Goal: Transaction & Acquisition: Purchase product/service

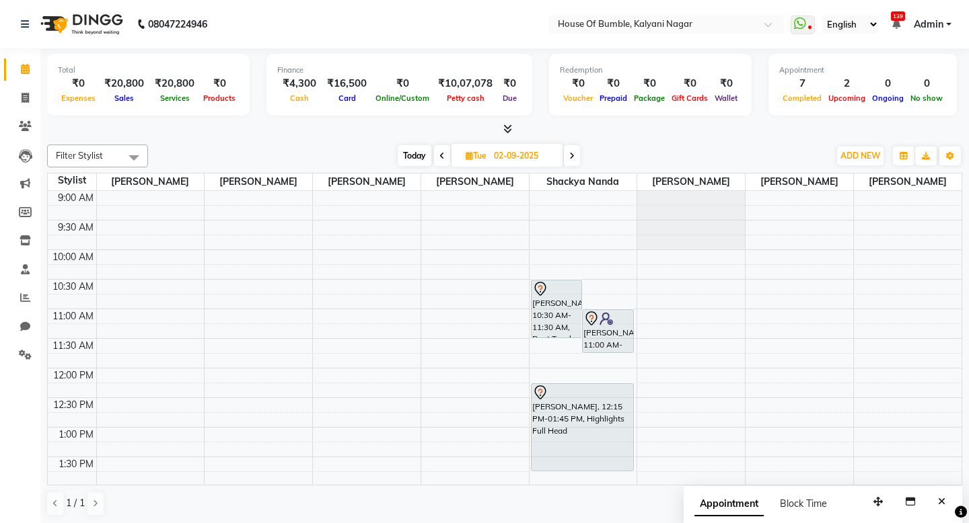
click at [414, 151] on span "Today" at bounding box center [415, 155] width 34 height 21
click at [381, 156] on span at bounding box center [383, 155] width 16 height 21
type input "[DATE]"
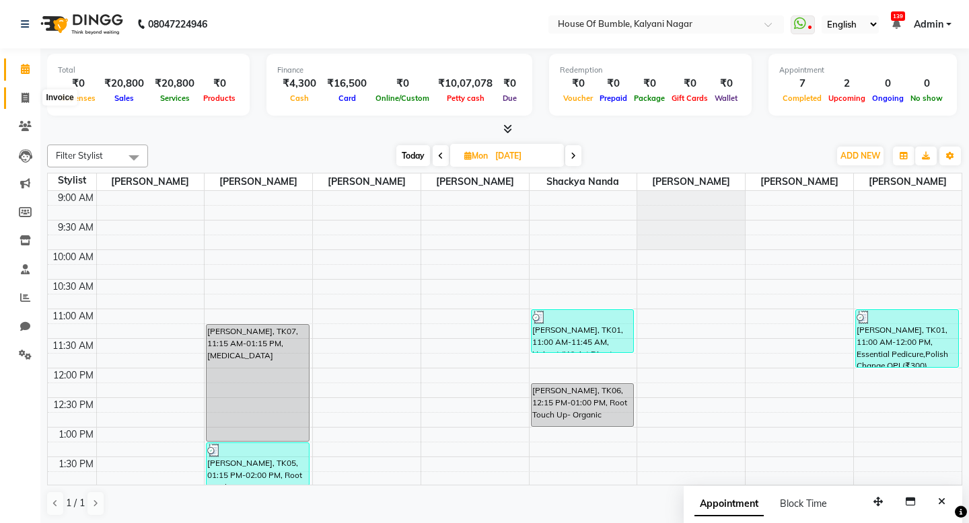
click at [27, 98] on icon at bounding box center [25, 98] width 7 height 10
select select "579"
select select "service"
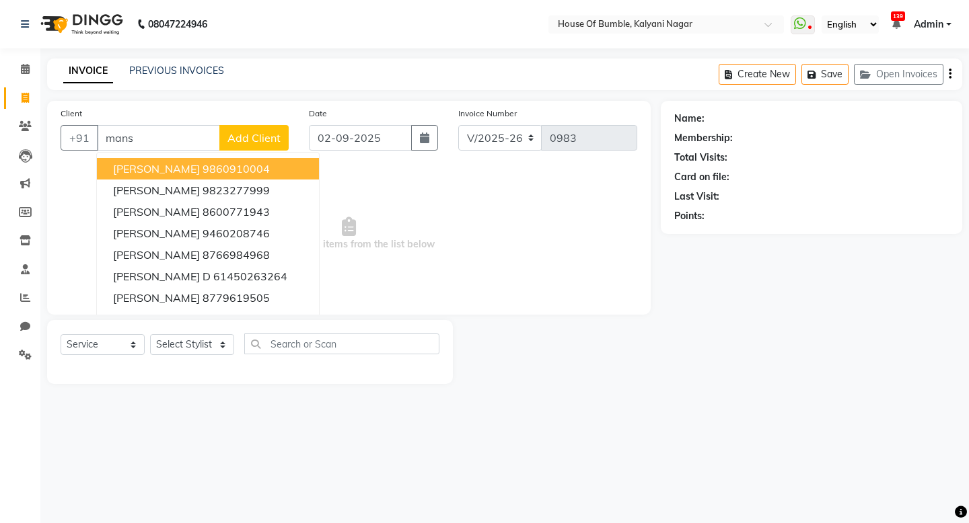
click at [191, 161] on button "[PERSON_NAME] 9860910004" at bounding box center [208, 169] width 222 height 22
type input "9860910004"
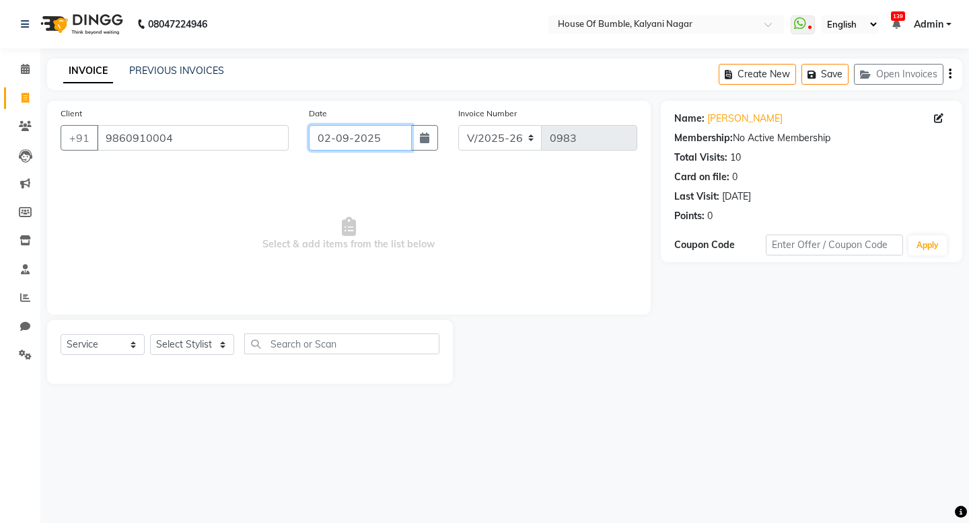
click at [365, 135] on input "02-09-2025" at bounding box center [360, 138] width 103 height 26
select select "9"
select select "2025"
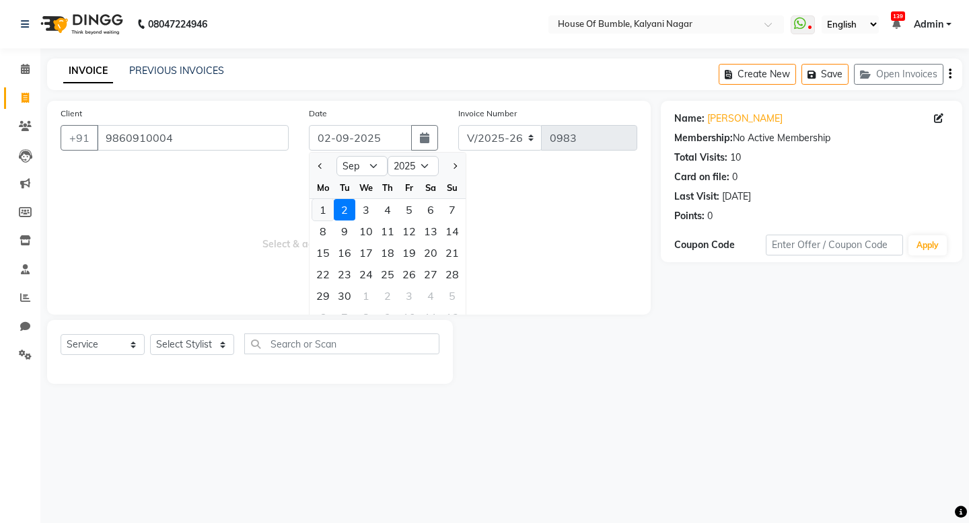
click at [330, 211] on div "1" at bounding box center [323, 210] width 22 height 22
type input "[DATE]"
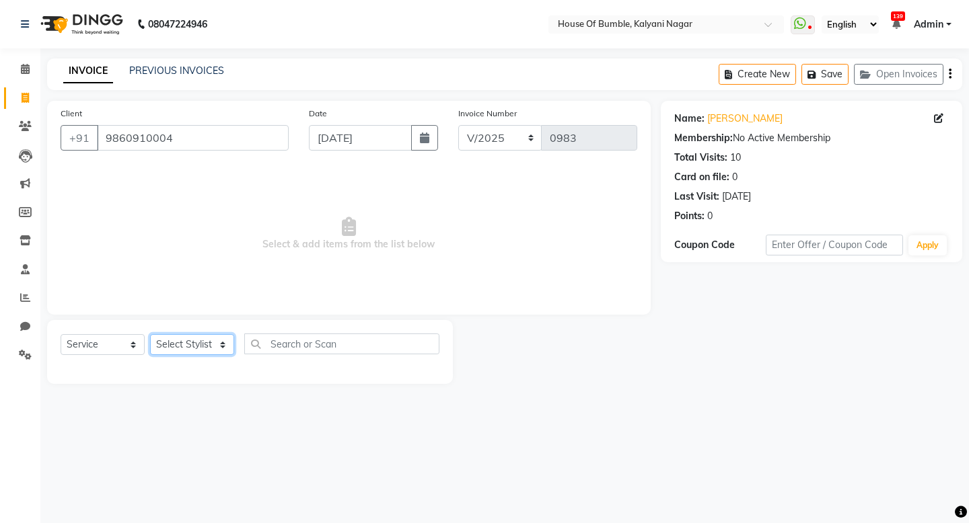
select select "76632"
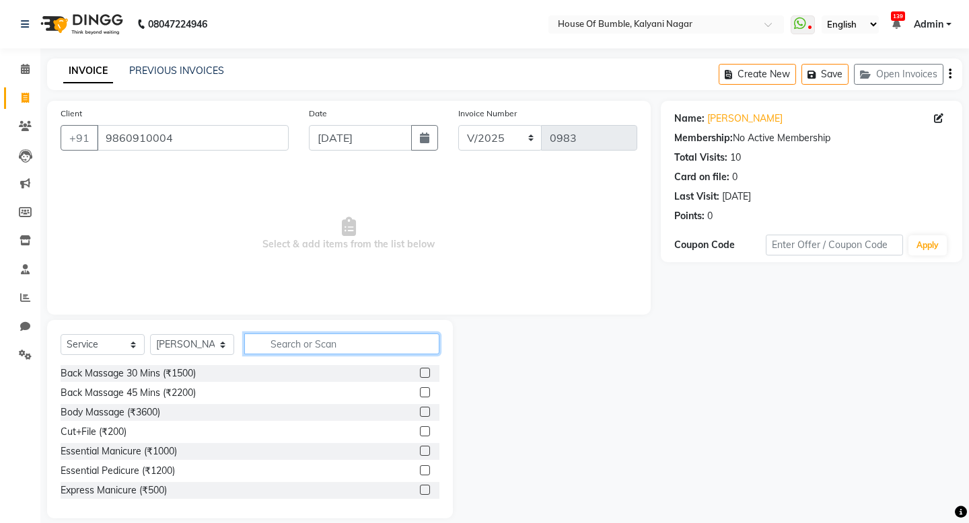
click at [285, 339] on input "text" at bounding box center [341, 344] width 195 height 21
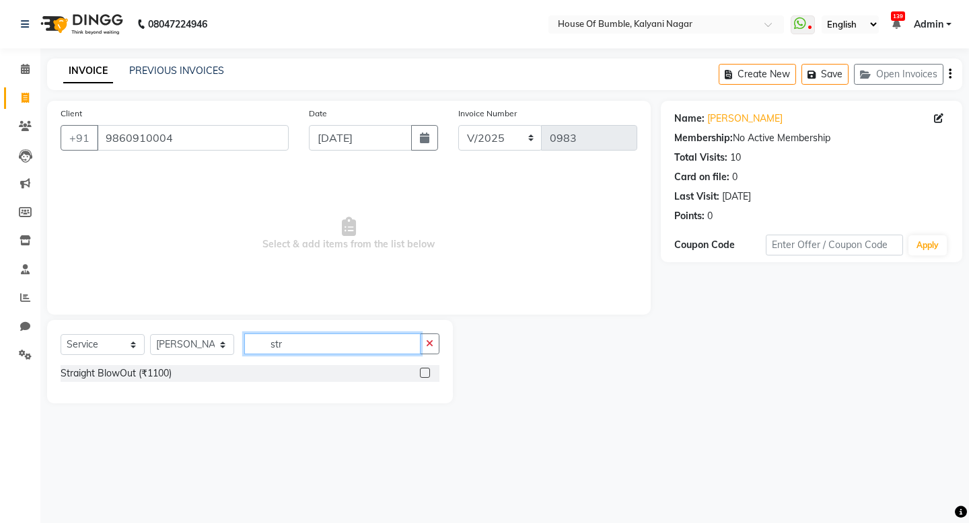
type input "str"
click at [424, 373] on label at bounding box center [425, 373] width 10 height 10
click at [424, 373] on input "checkbox" at bounding box center [424, 373] width 9 height 9
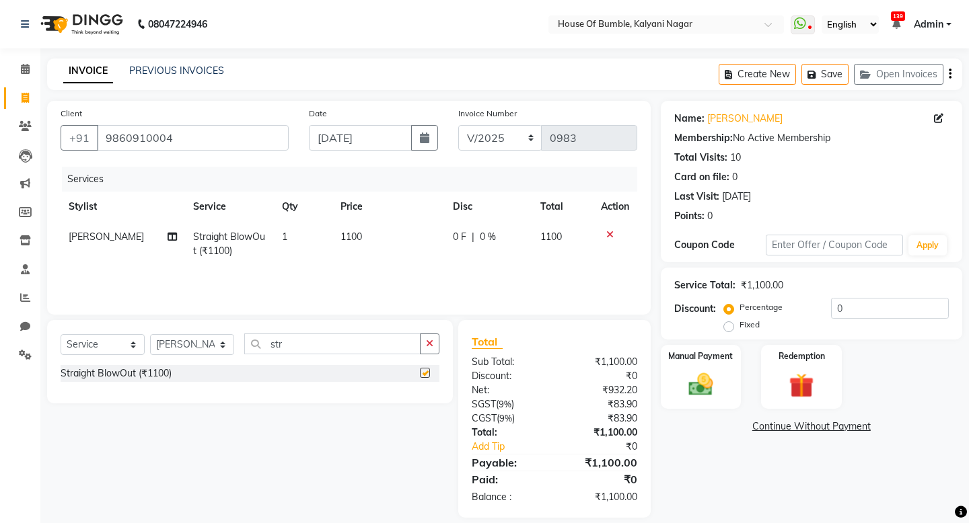
checkbox input "false"
click at [723, 389] on div "Manual Payment" at bounding box center [700, 377] width 83 height 67
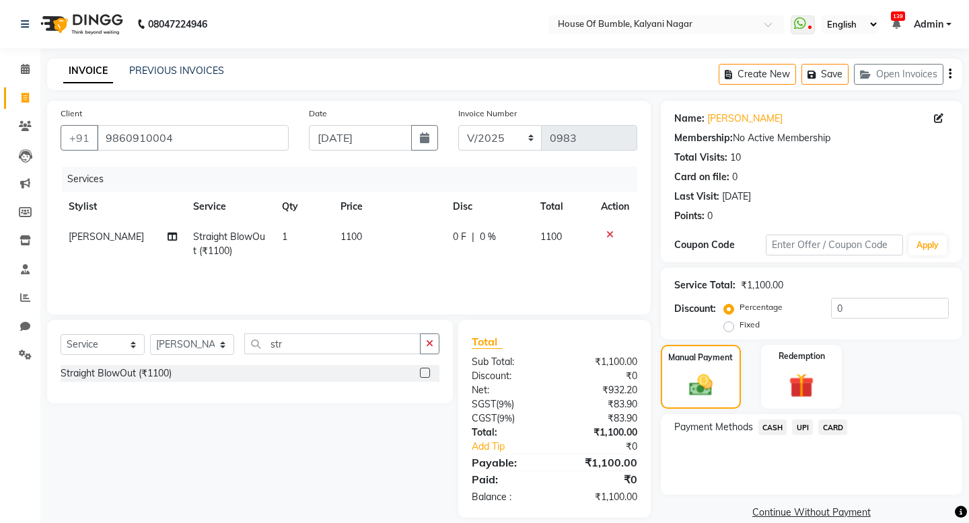
click at [830, 427] on span "CARD" at bounding box center [832, 427] width 29 height 15
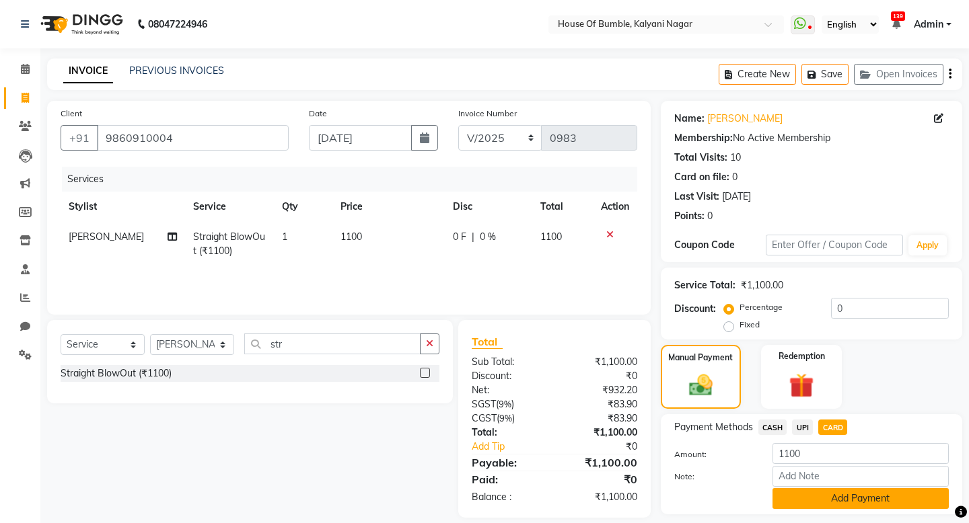
click at [810, 498] on button "Add Payment" at bounding box center [860, 498] width 176 height 21
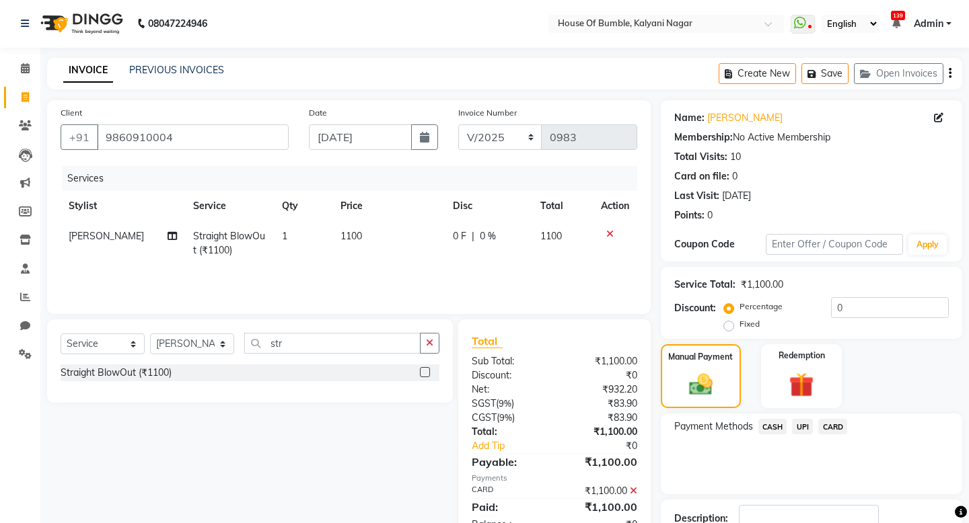
scroll to position [96, 0]
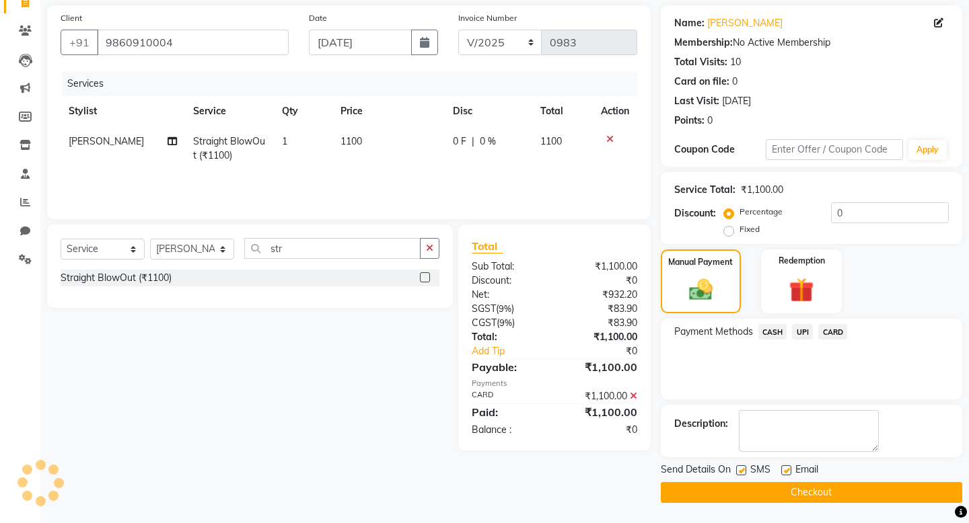
click at [739, 470] on label at bounding box center [741, 471] width 10 height 10
click at [739, 470] on input "checkbox" at bounding box center [740, 471] width 9 height 9
checkbox input "false"
click at [731, 494] on button "Checkout" at bounding box center [811, 492] width 301 height 21
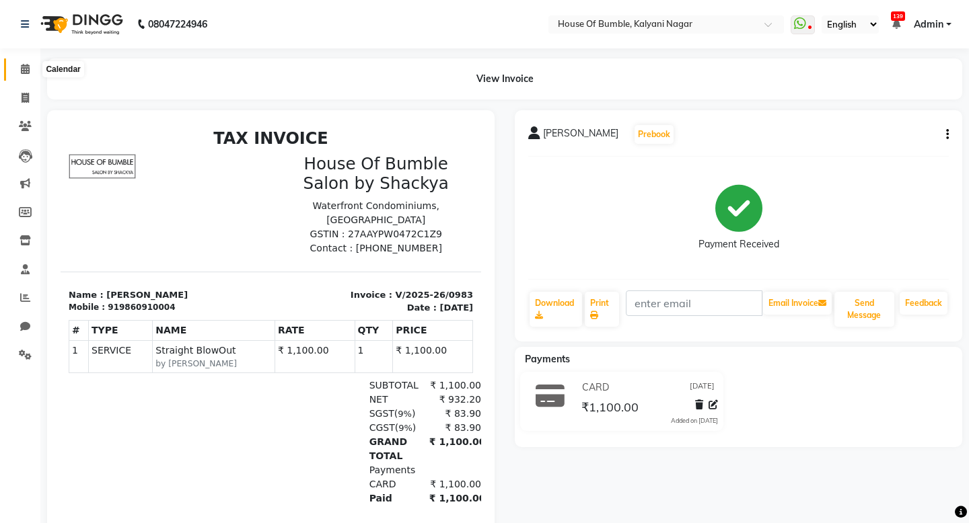
click at [28, 75] on span at bounding box center [25, 69] width 24 height 15
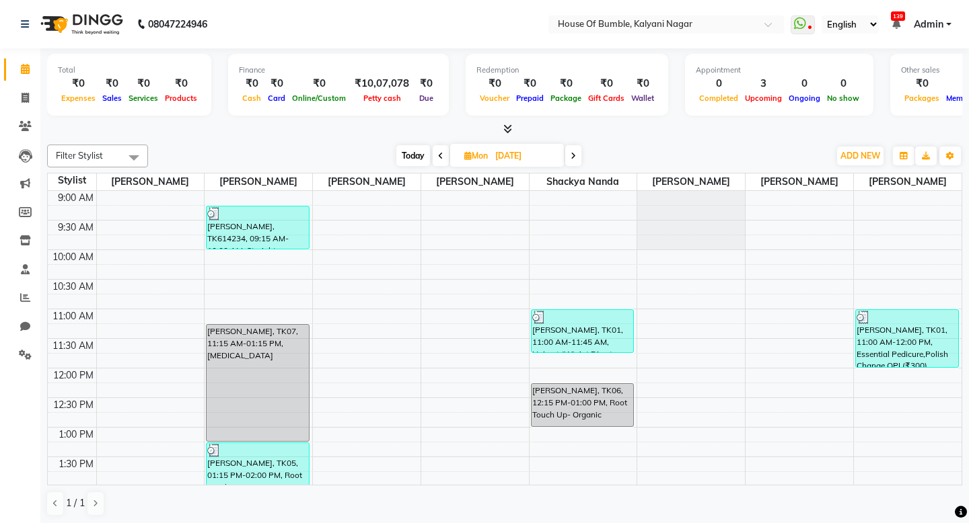
click at [409, 159] on span "Today" at bounding box center [413, 155] width 34 height 21
type input "02-09-2025"
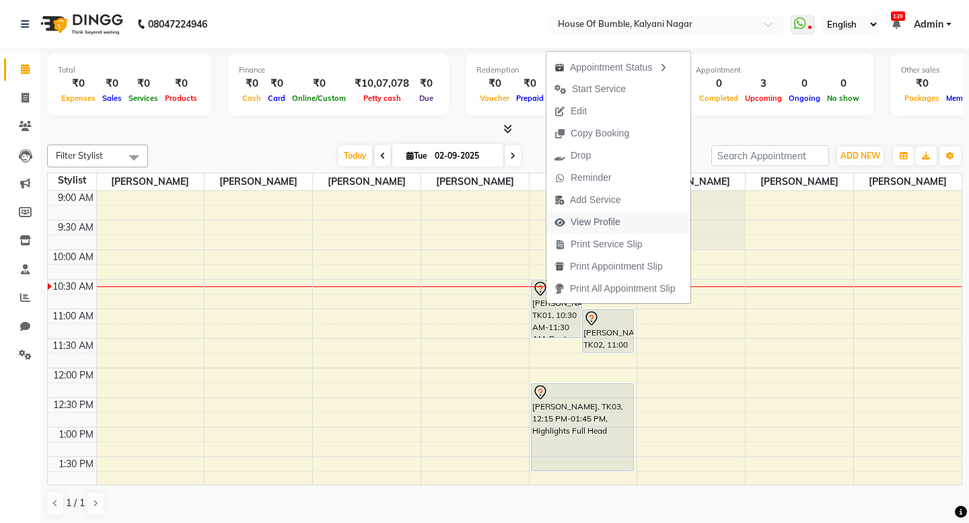
click at [569, 218] on span "View Profile" at bounding box center [587, 222] width 82 height 22
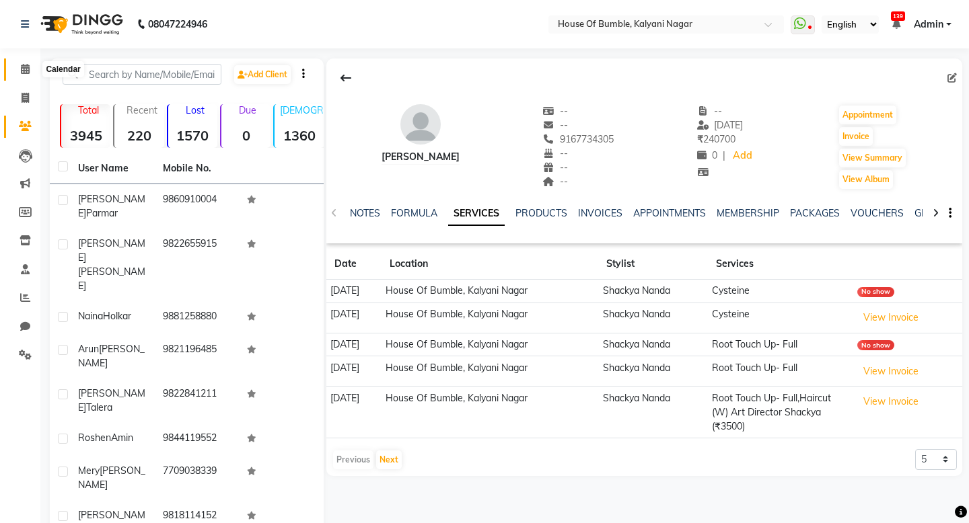
click at [24, 74] on span at bounding box center [25, 69] width 24 height 15
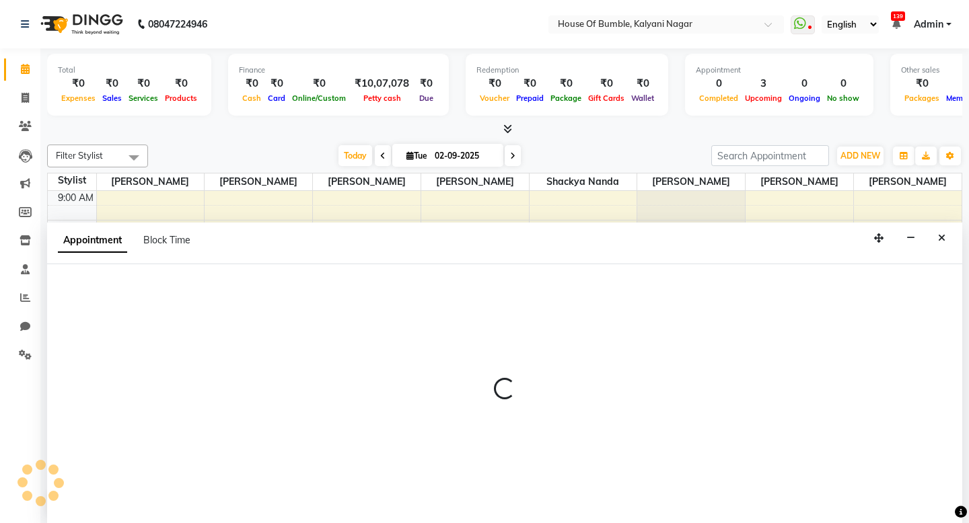
select select "76653"
select select "tentative"
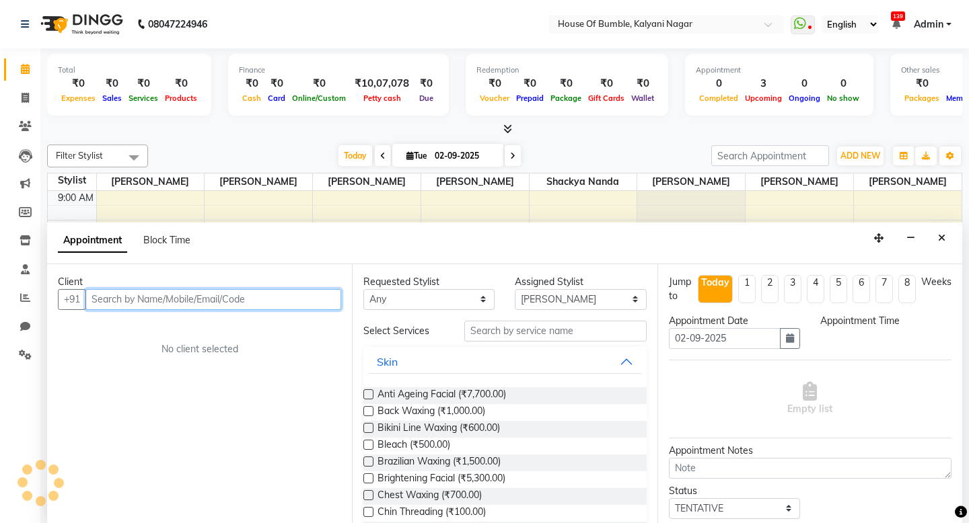
scroll to position [1, 0]
select select "810"
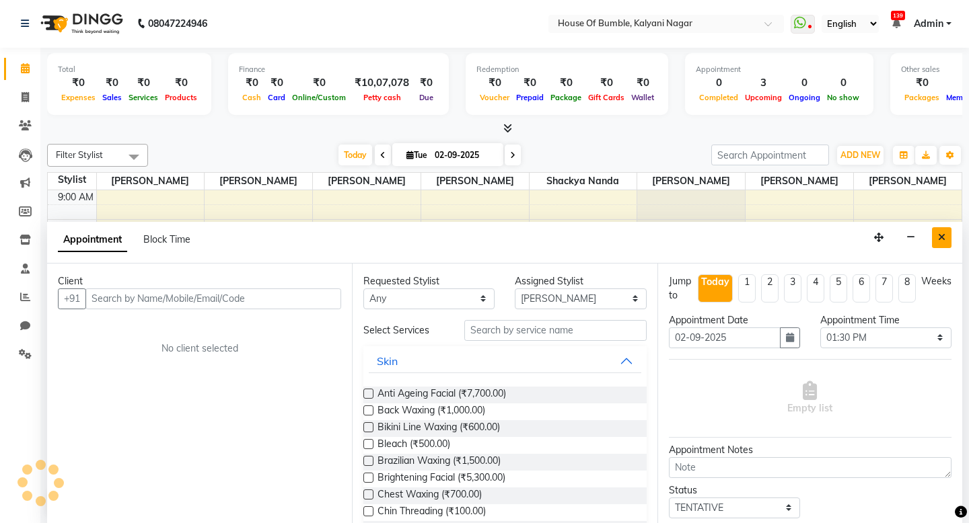
click at [939, 235] on icon "Close" at bounding box center [941, 237] width 7 height 9
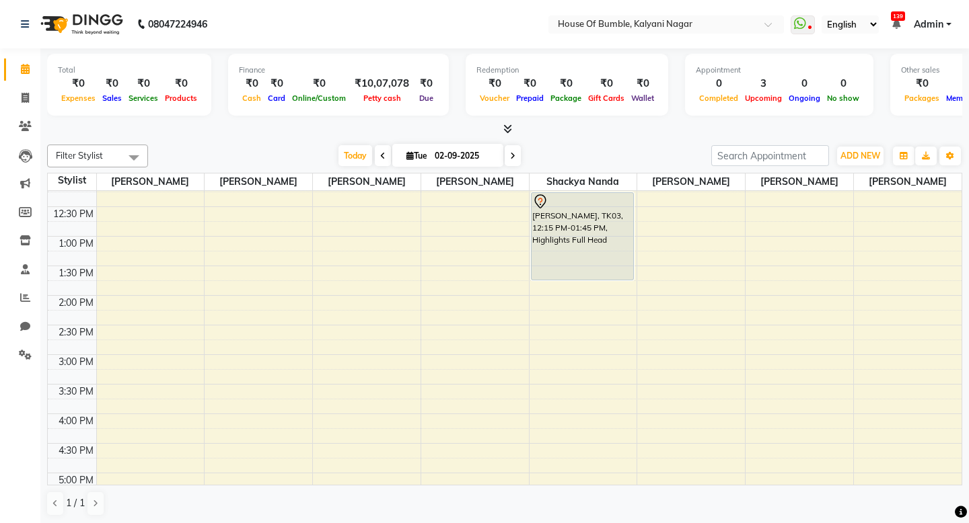
scroll to position [196, 0]
click at [505, 155] on span at bounding box center [513, 155] width 16 height 21
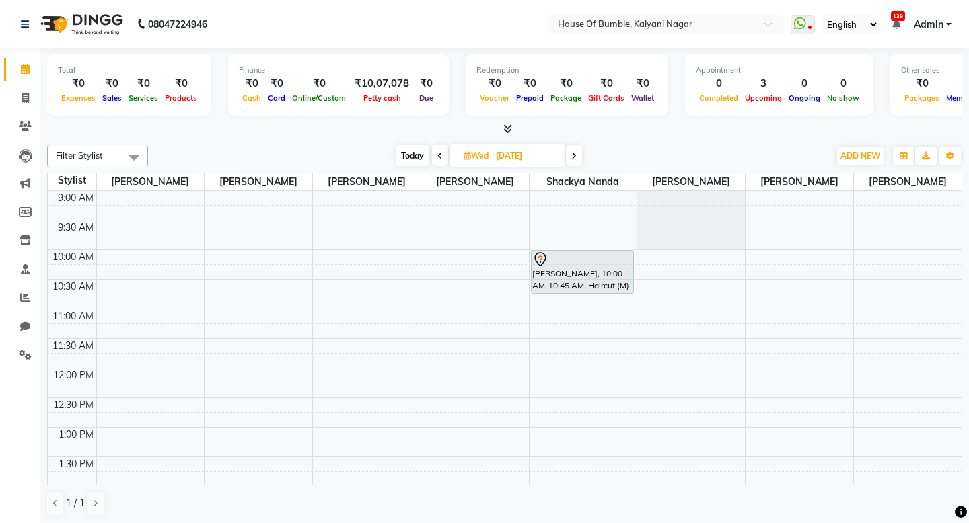
scroll to position [0, 0]
click at [414, 159] on span "Today" at bounding box center [413, 155] width 34 height 21
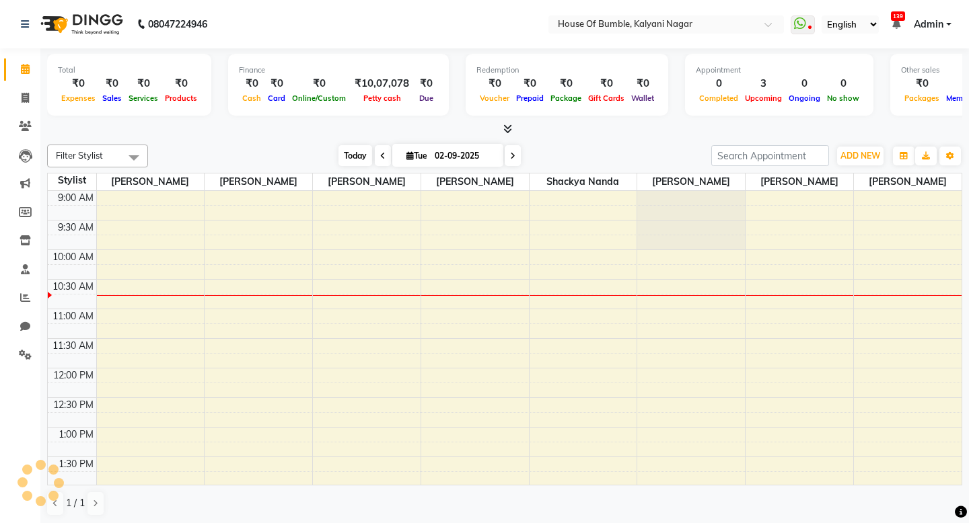
scroll to position [60, 0]
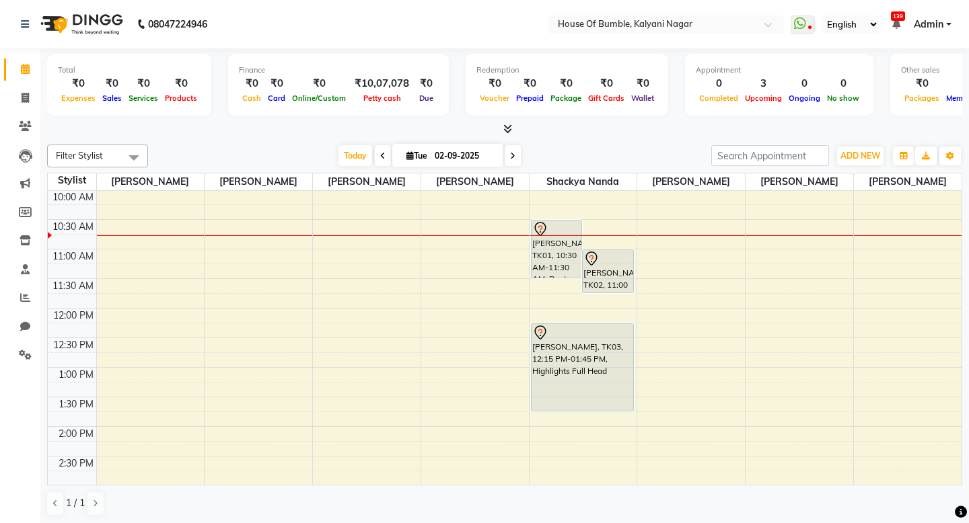
click at [509, 148] on span at bounding box center [513, 155] width 16 height 21
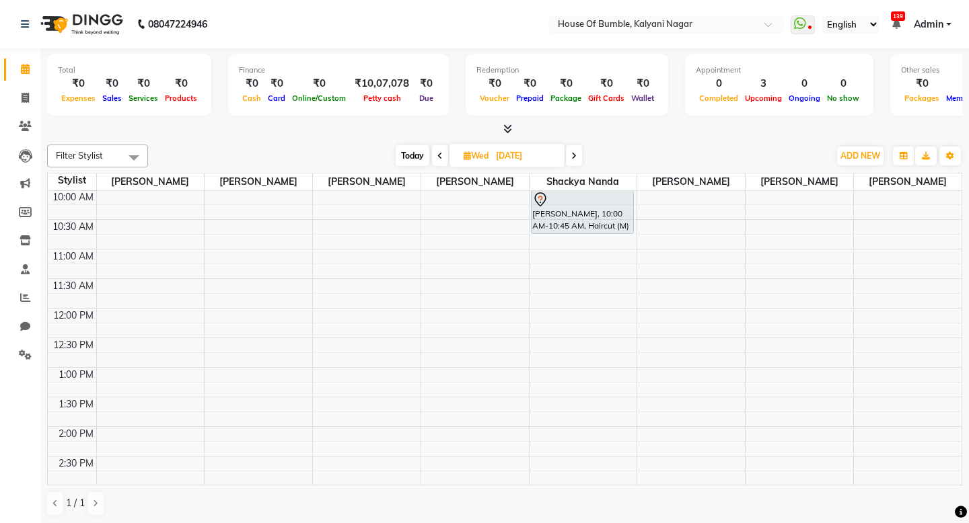
scroll to position [0, 0]
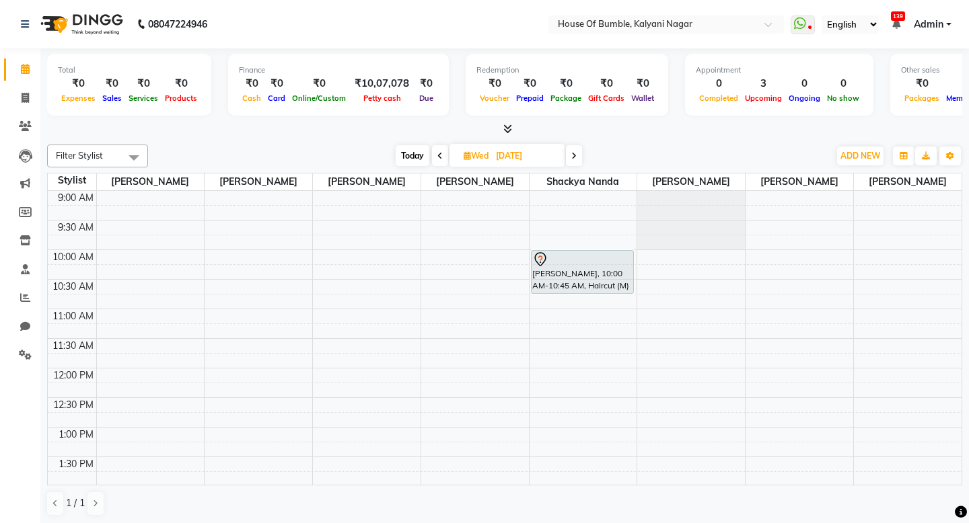
click at [415, 156] on span "Today" at bounding box center [413, 155] width 34 height 21
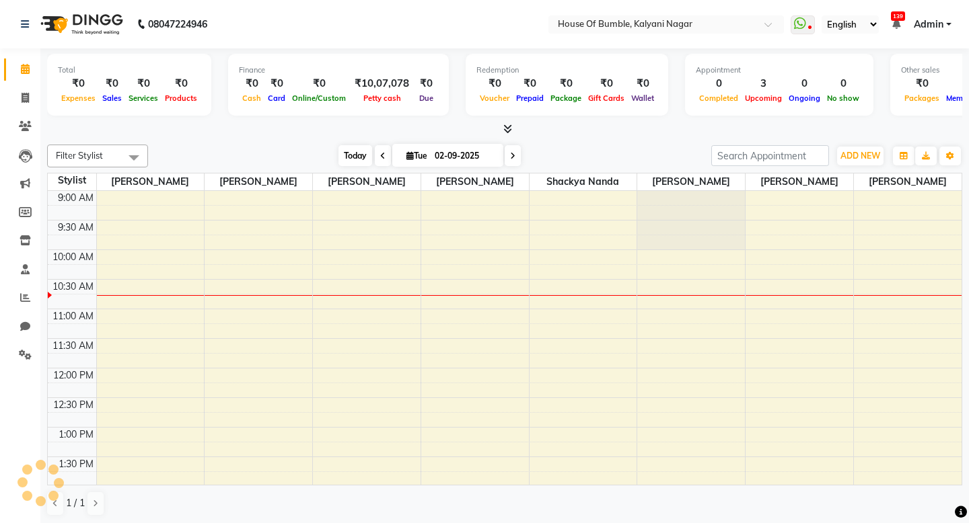
scroll to position [60, 0]
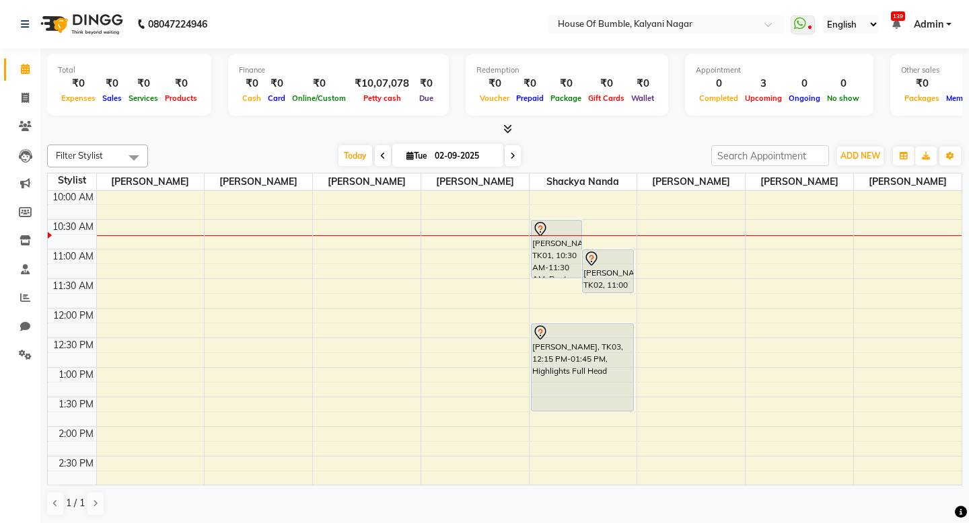
click at [510, 155] on icon at bounding box center [512, 156] width 5 height 8
type input "[DATE]"
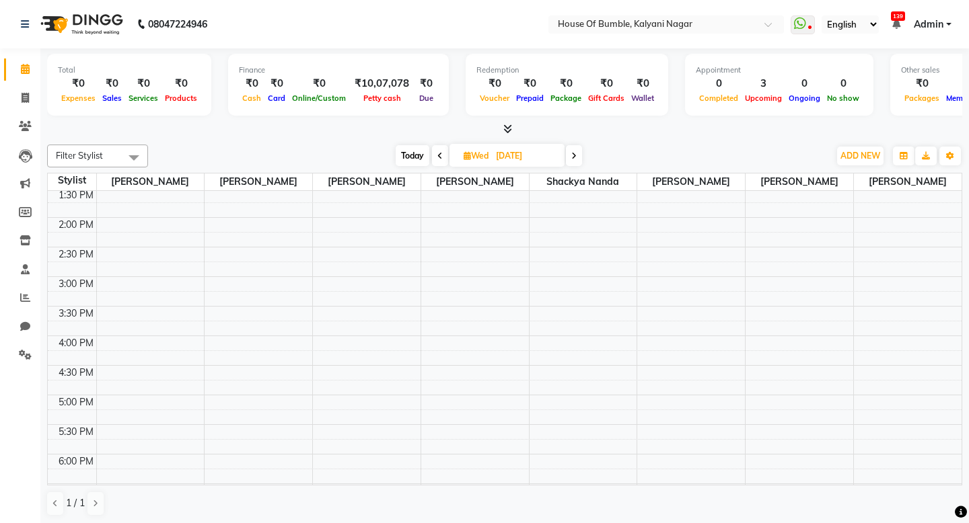
scroll to position [265, 0]
click at [558, 408] on div "9:00 AM 9:30 AM 10:00 AM 10:30 AM 11:00 AM 11:30 AM 12:00 PM 12:30 PM 1:00 PM 1…" at bounding box center [505, 281] width 914 height 710
select select "76627"
select select "tentative"
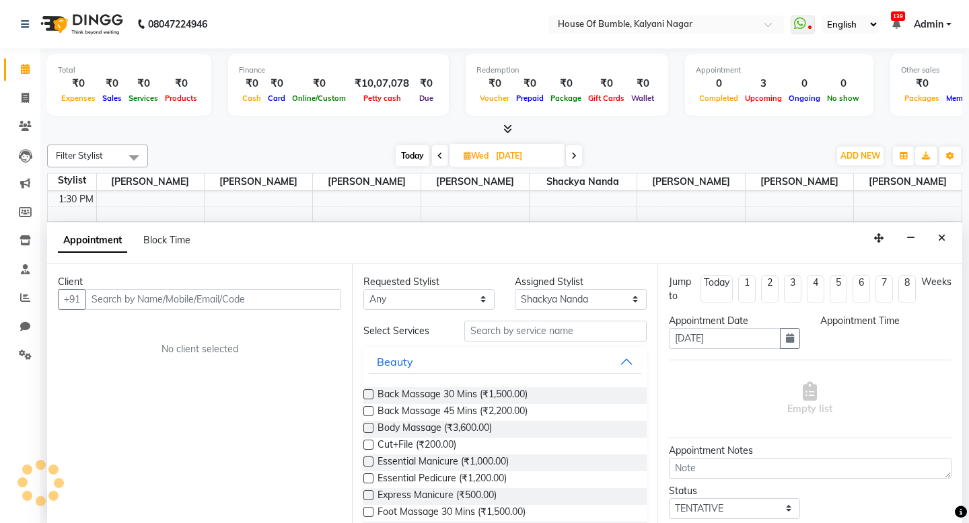
scroll to position [1, 0]
select select "1020"
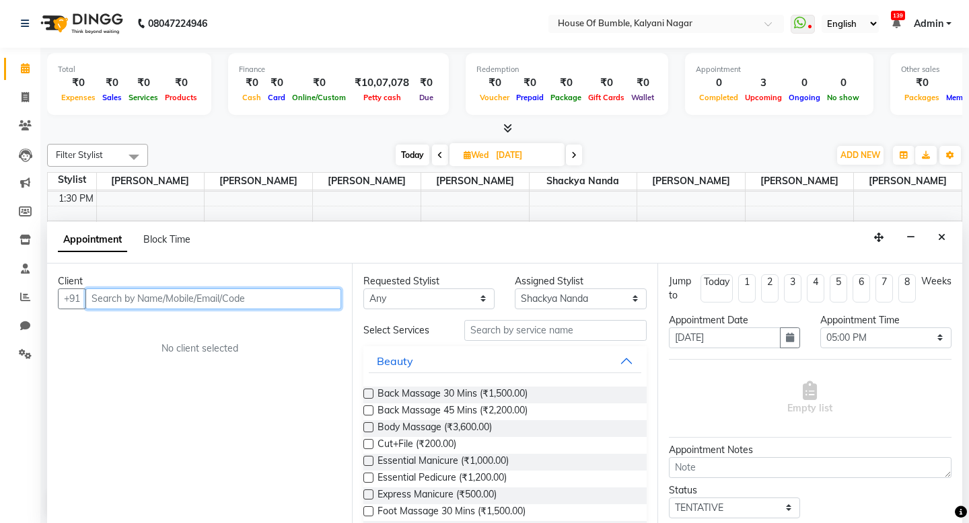
scroll to position [7, 0]
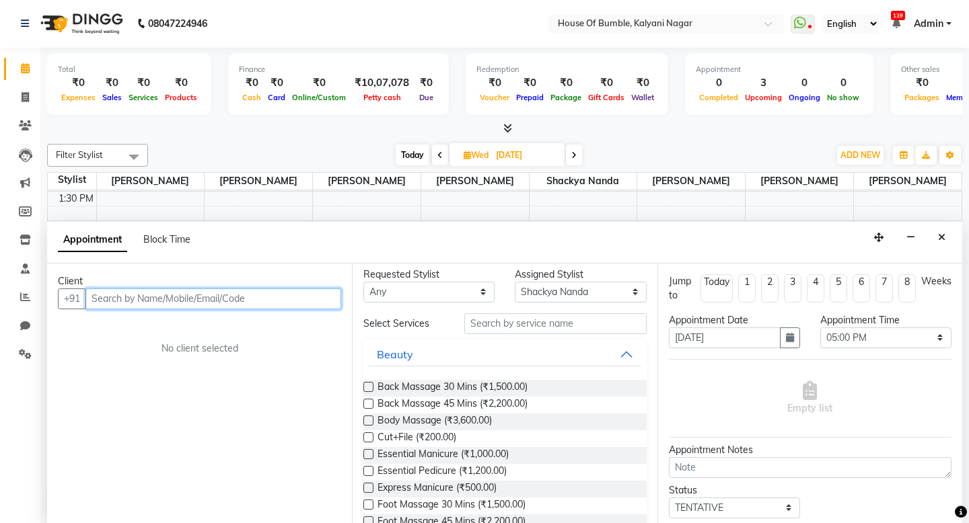
click at [242, 304] on input "text" at bounding box center [213, 299] width 256 height 21
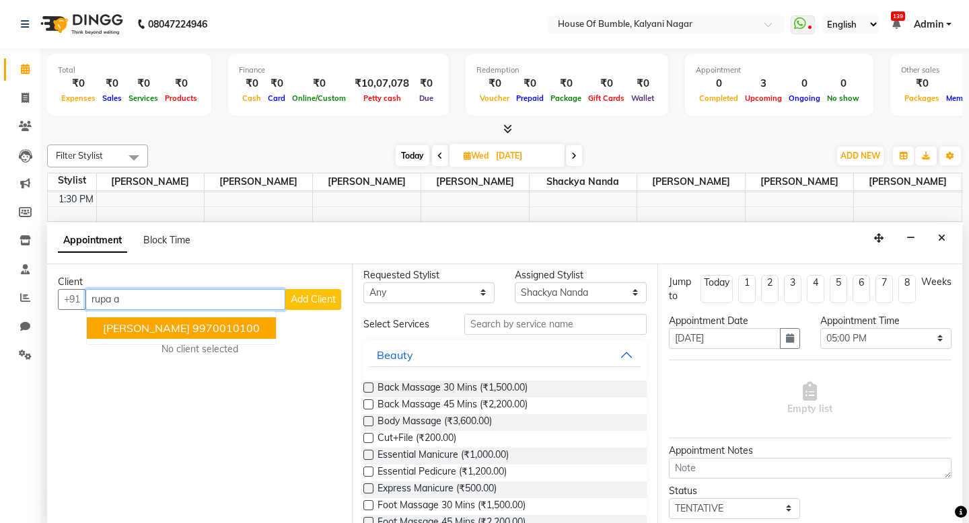
click at [204, 338] on ngb-typeahead-window "[PERSON_NAME] 9970010100" at bounding box center [181, 329] width 190 height 34
click at [204, 324] on ngb-highlight "9970010100" at bounding box center [225, 328] width 67 height 13
type input "9970010100"
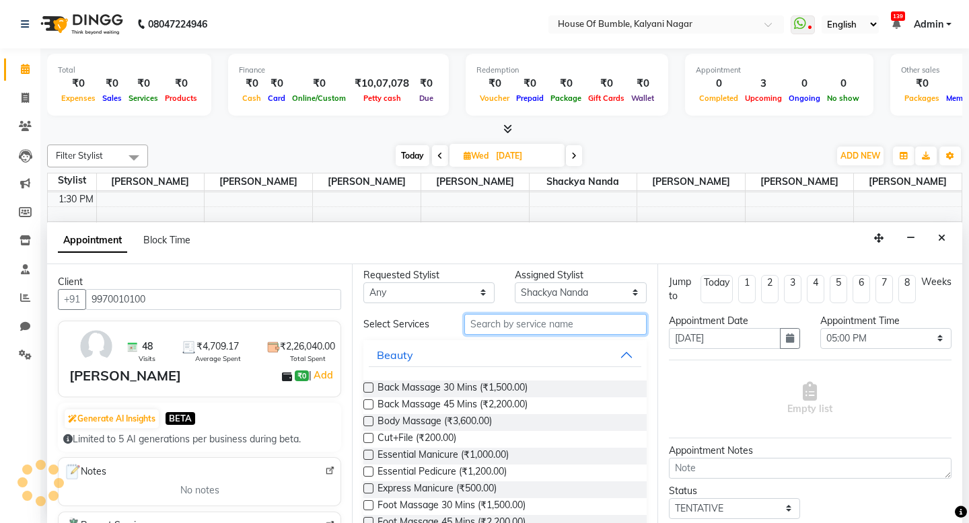
click at [497, 326] on input "text" at bounding box center [555, 324] width 182 height 21
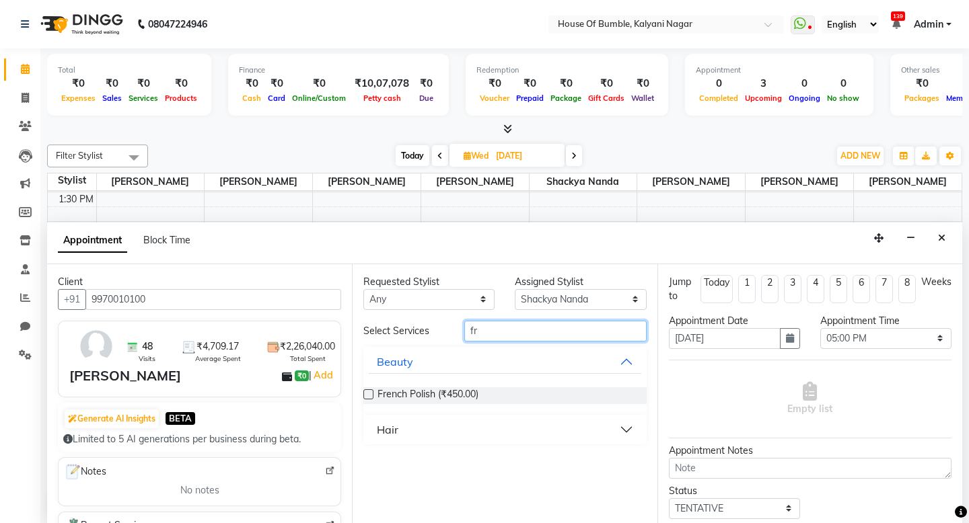
type input "fr"
click at [392, 423] on div "Hair" at bounding box center [388, 430] width 22 height 16
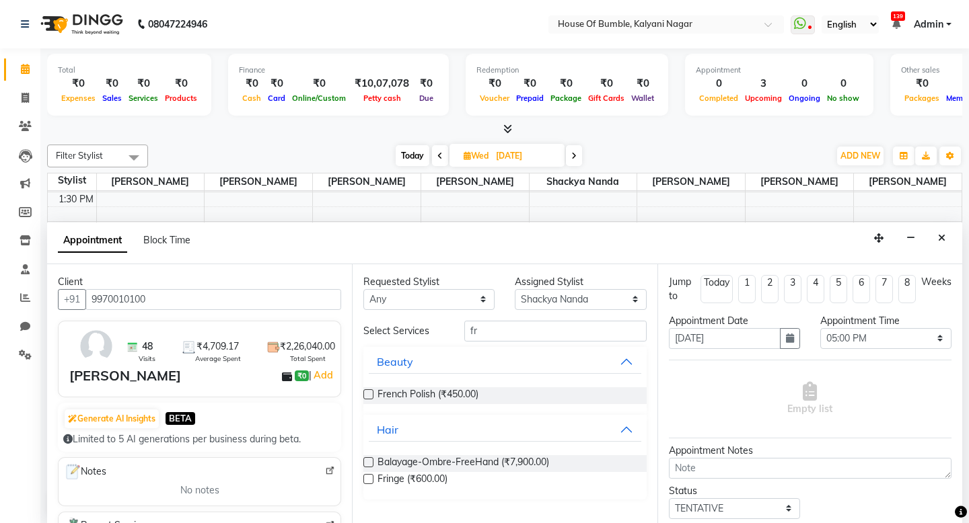
click at [365, 480] on label at bounding box center [368, 479] width 10 height 10
click at [365, 480] on input "checkbox" at bounding box center [367, 480] width 9 height 9
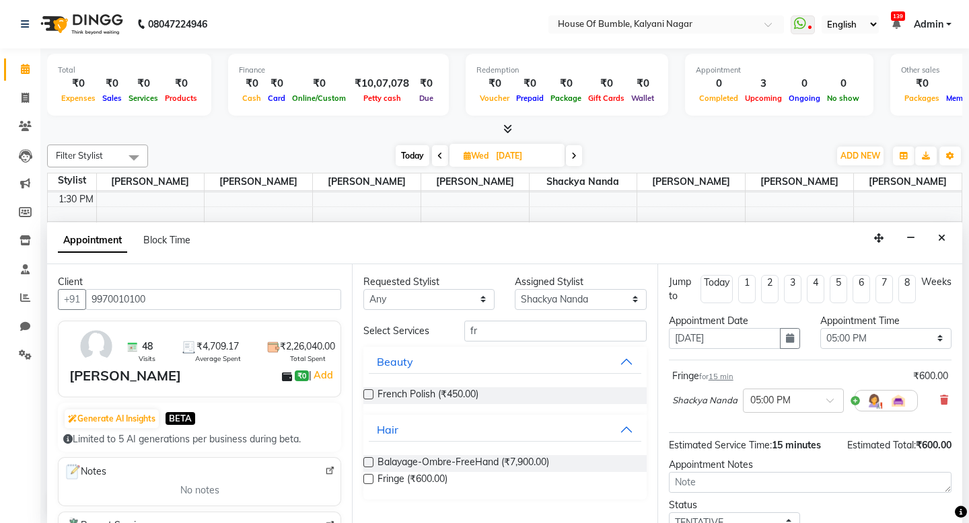
click at [373, 480] on label at bounding box center [368, 479] width 10 height 10
click at [372, 480] on input "checkbox" at bounding box center [367, 480] width 9 height 9
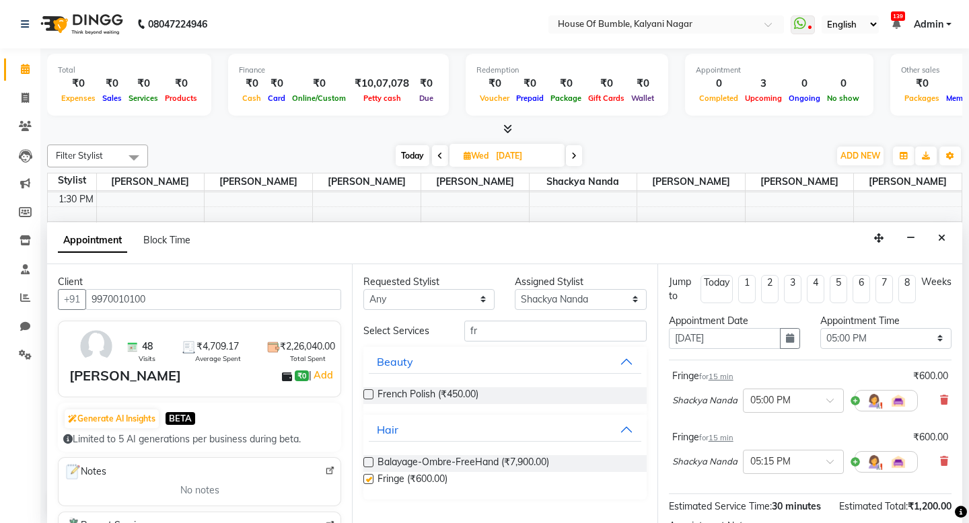
checkbox input "false"
click at [515, 331] on input "fr" at bounding box center [555, 331] width 182 height 21
select select "88241"
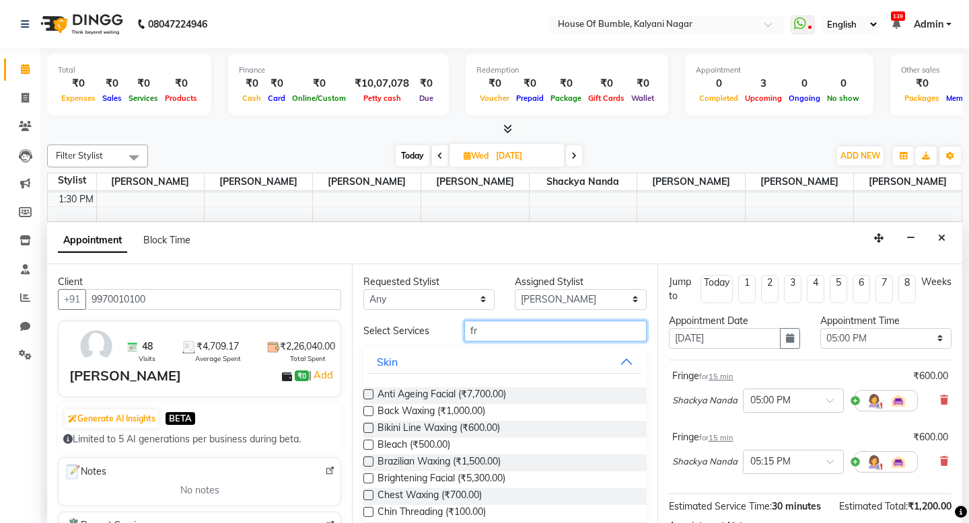
click at [484, 326] on input "fr" at bounding box center [555, 331] width 182 height 21
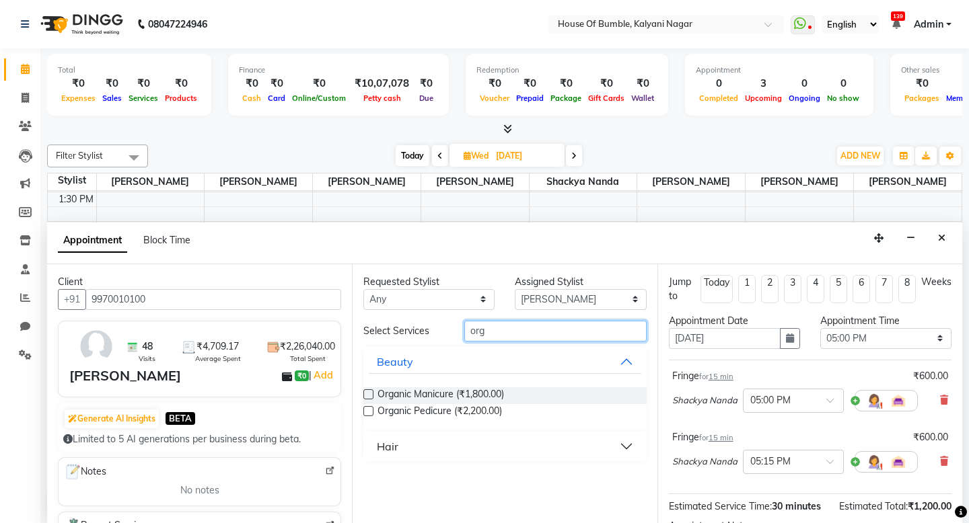
type input "org"
click at [368, 393] on label at bounding box center [368, 395] width 10 height 10
click at [368, 393] on input "checkbox" at bounding box center [367, 396] width 9 height 9
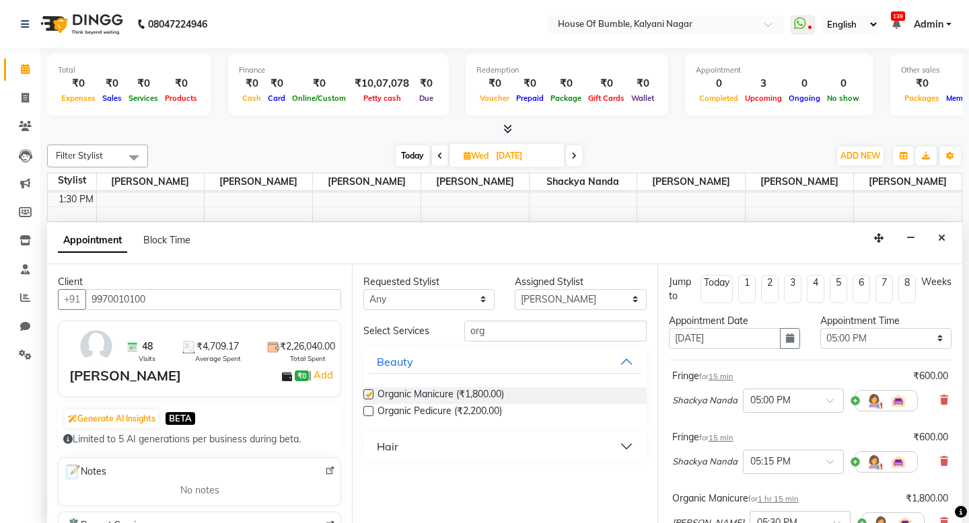
checkbox input "false"
click at [508, 334] on input "org" at bounding box center [555, 331] width 182 height 21
select select "8247"
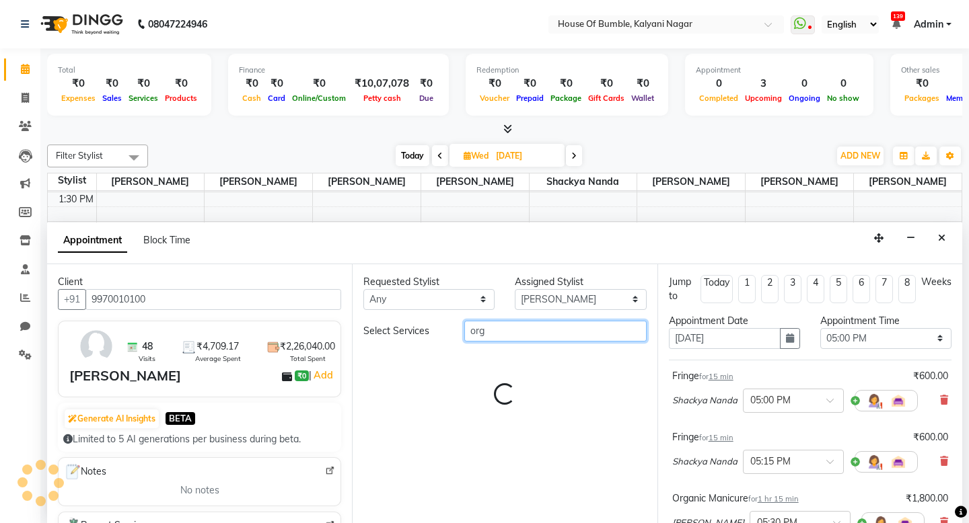
click at [505, 330] on input "org" at bounding box center [555, 331] width 182 height 21
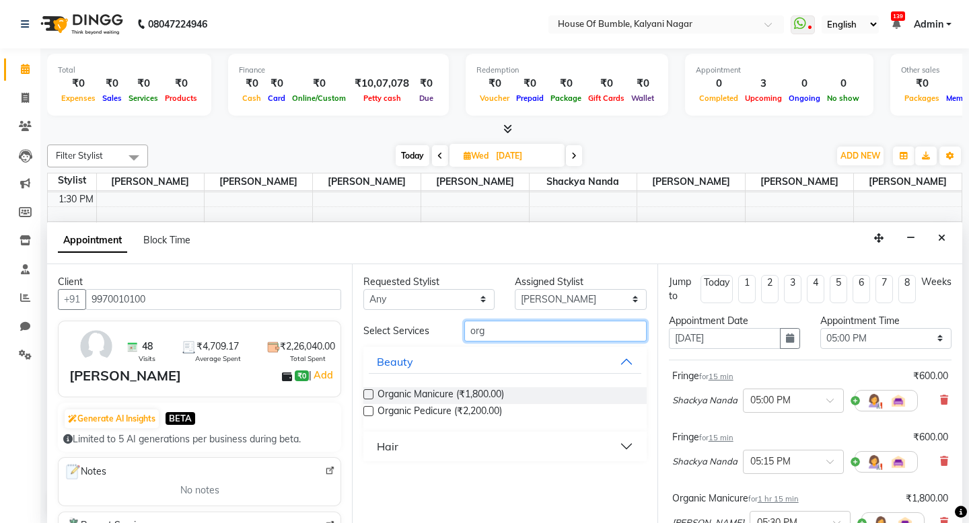
type input "org"
click at [369, 406] on label at bounding box center [368, 411] width 10 height 10
click at [369, 408] on input "checkbox" at bounding box center [367, 412] width 9 height 9
checkbox input "false"
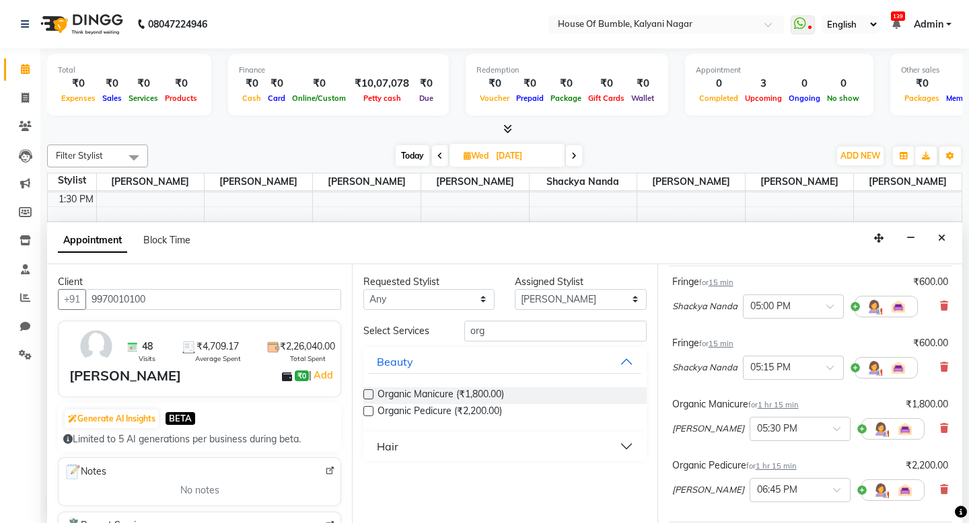
scroll to position [97, 0]
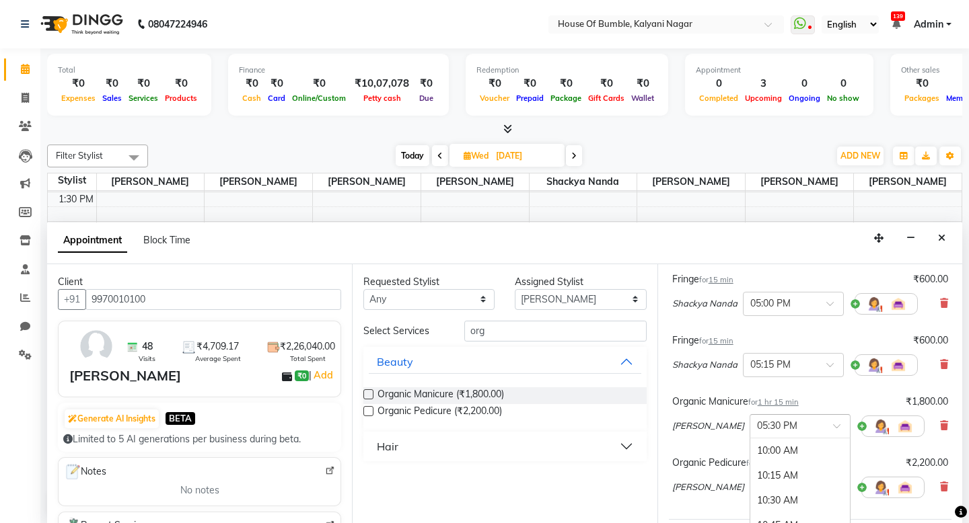
click at [777, 432] on div "× 05:30 PM" at bounding box center [777, 426] width 40 height 14
click at [750, 459] on div "05:15 PM" at bounding box center [800, 462] width 100 height 25
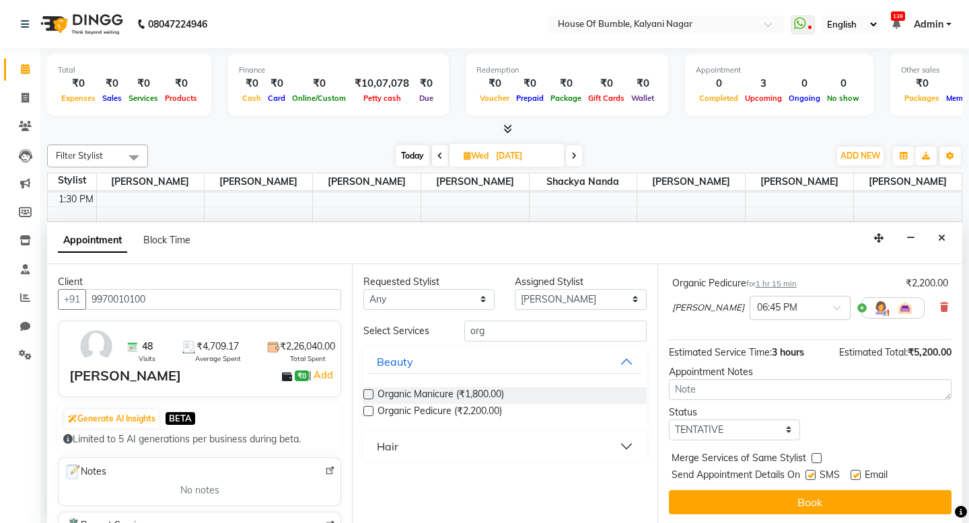
scroll to position [277, 0]
click at [764, 311] on input "text" at bounding box center [786, 307] width 59 height 14
click at [758, 354] on div "05:15 PM" at bounding box center [800, 354] width 100 height 25
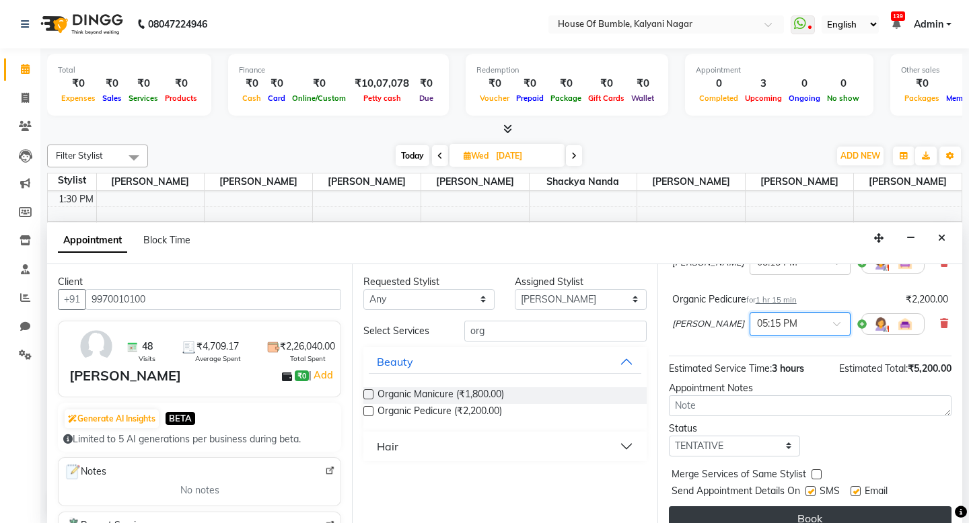
scroll to position [273, 0]
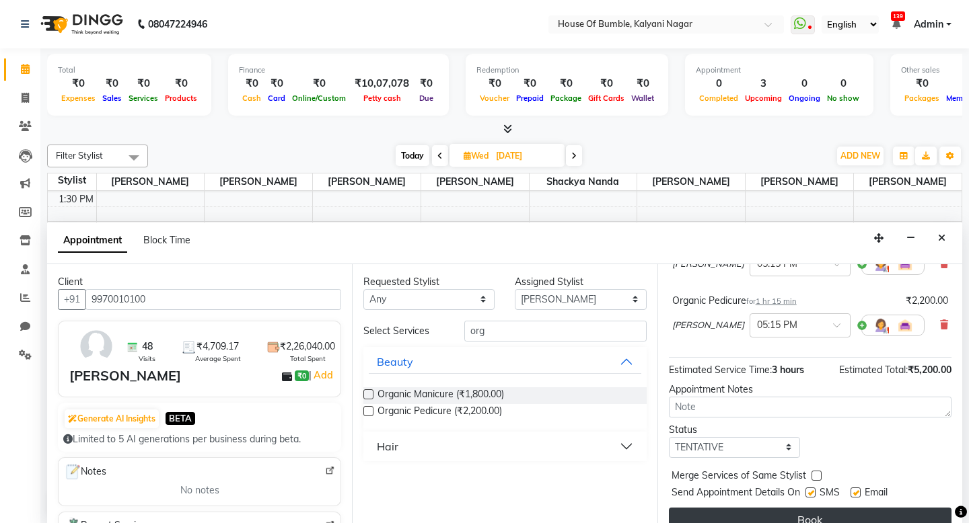
click at [792, 510] on button "Book" at bounding box center [810, 520] width 283 height 24
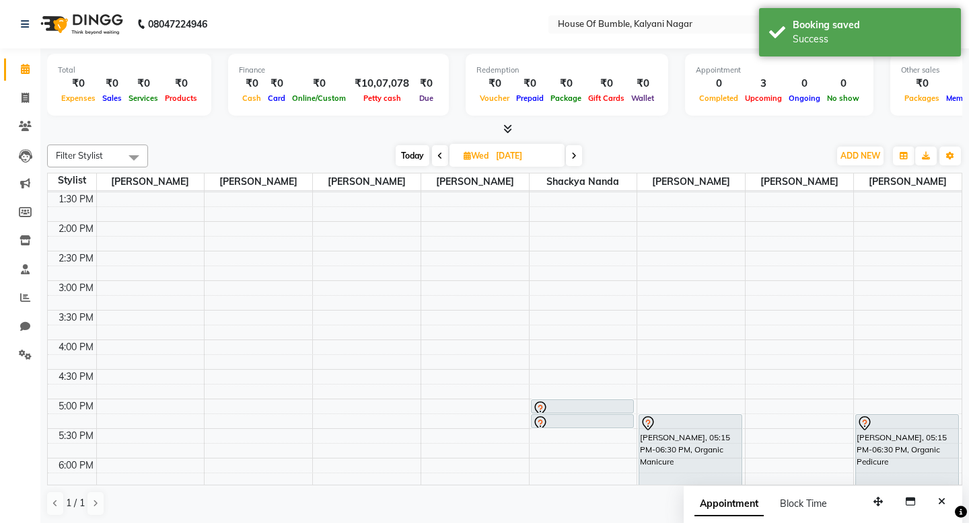
click at [419, 157] on span "Today" at bounding box center [413, 155] width 34 height 21
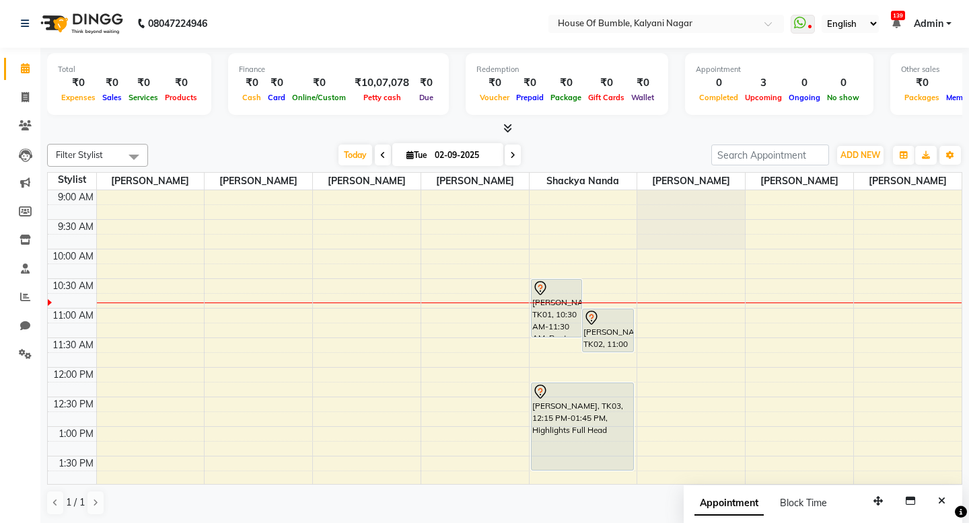
scroll to position [0, 0]
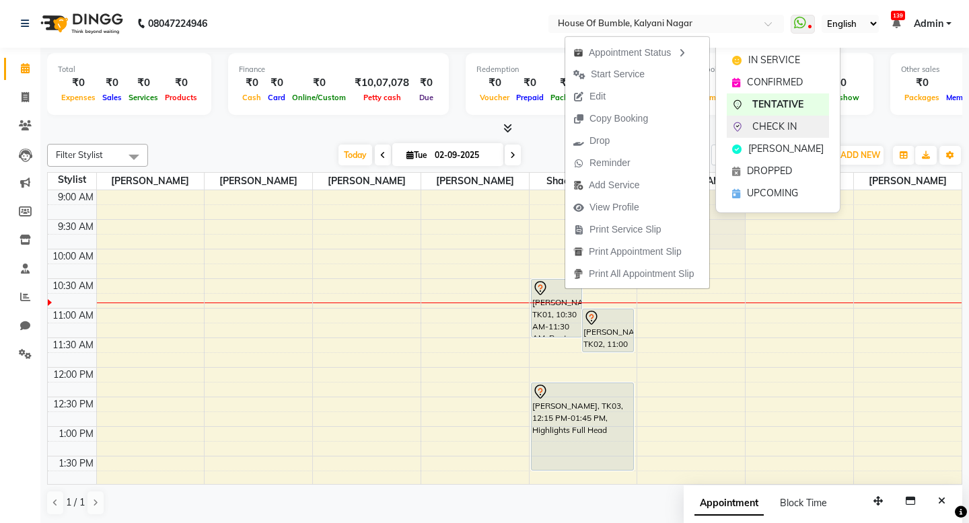
click at [773, 125] on span "CHECK IN" at bounding box center [774, 127] width 44 height 14
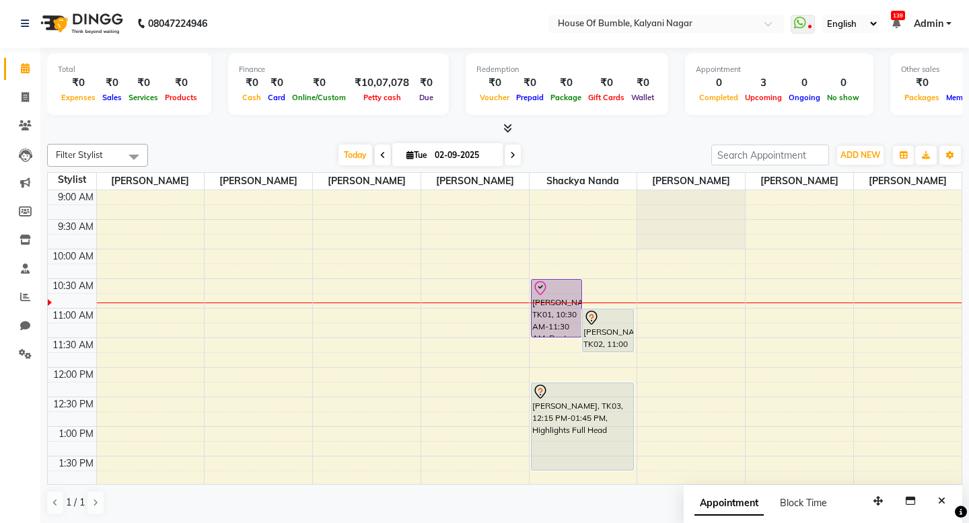
click at [510, 158] on icon at bounding box center [512, 155] width 5 height 8
type input "[DATE]"
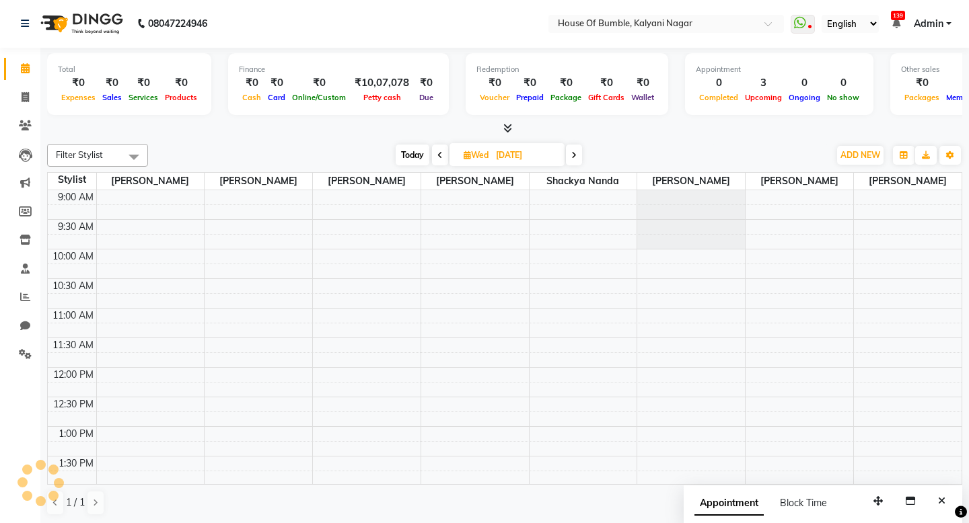
scroll to position [60, 0]
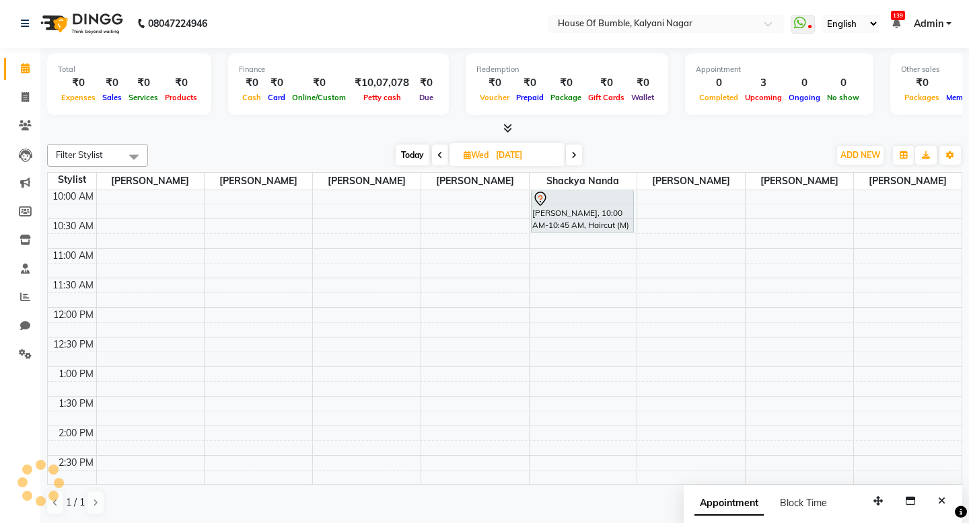
click at [678, 149] on div "[DATE] [DATE]" at bounding box center [488, 155] width 667 height 20
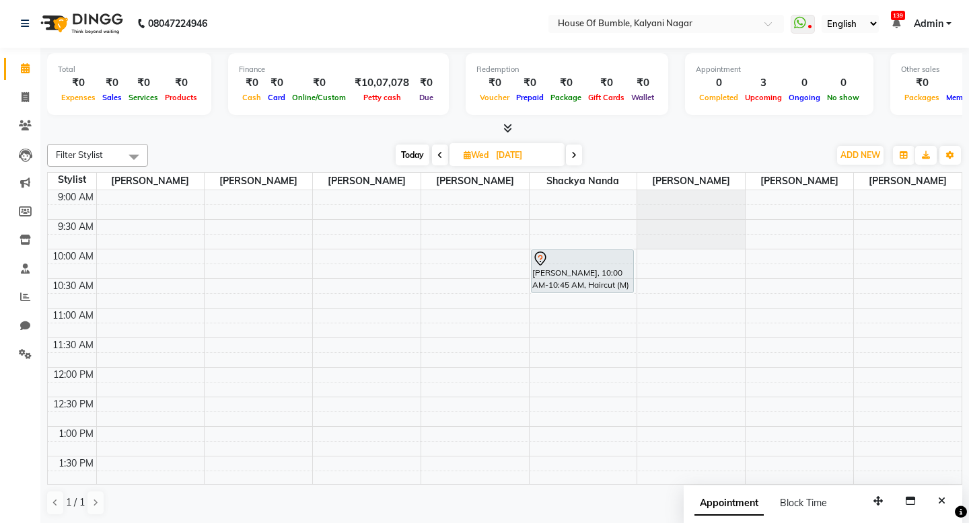
scroll to position [0, 0]
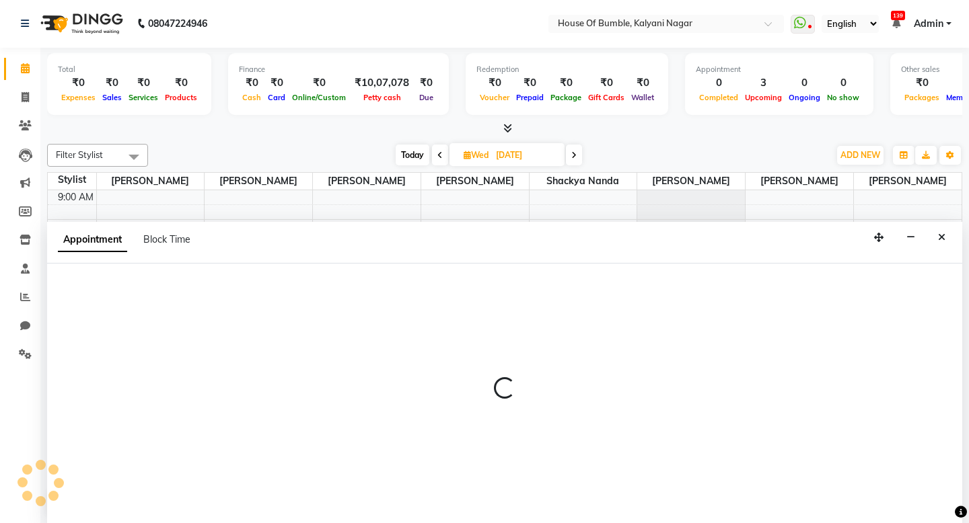
select select "76627"
select select "615"
select select "tentative"
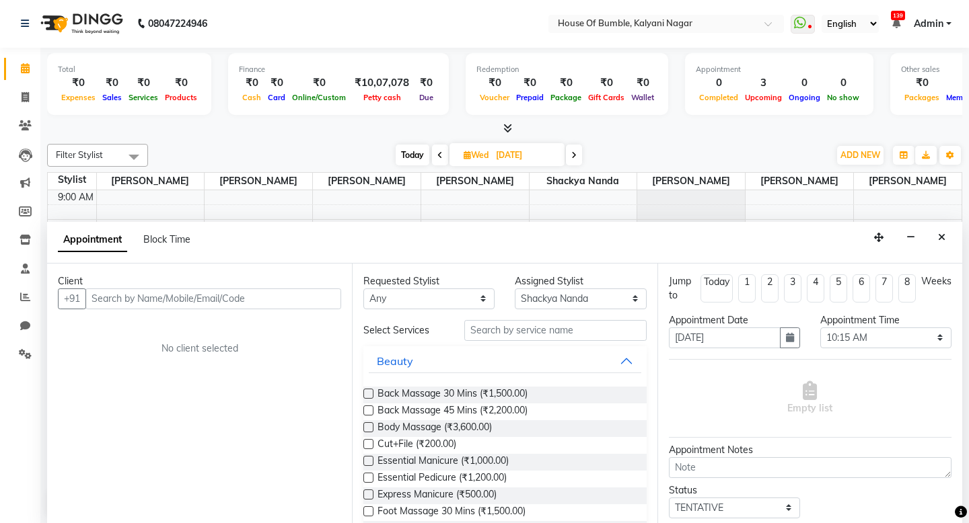
click at [265, 294] on input "text" at bounding box center [213, 299] width 256 height 21
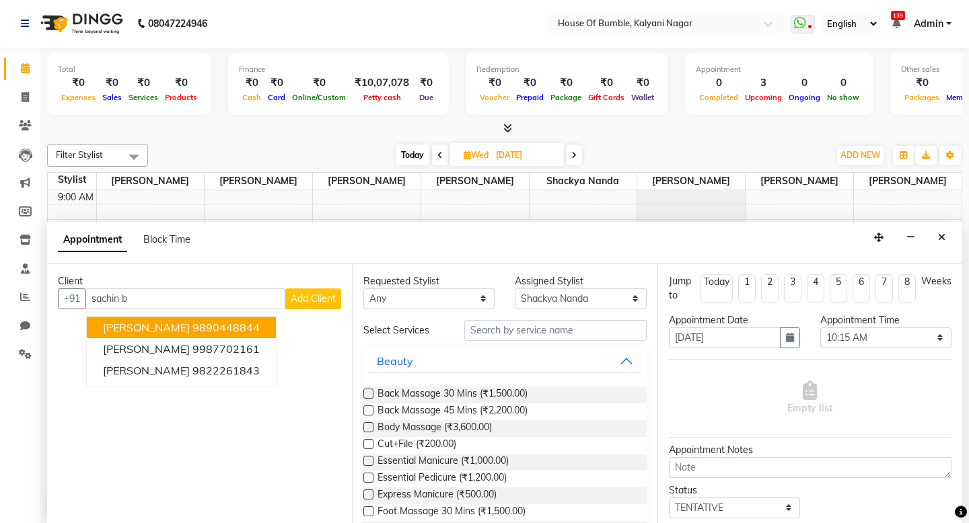
click at [192, 321] on ngb-highlight "9890448844" at bounding box center [225, 327] width 67 height 13
type input "9890448844"
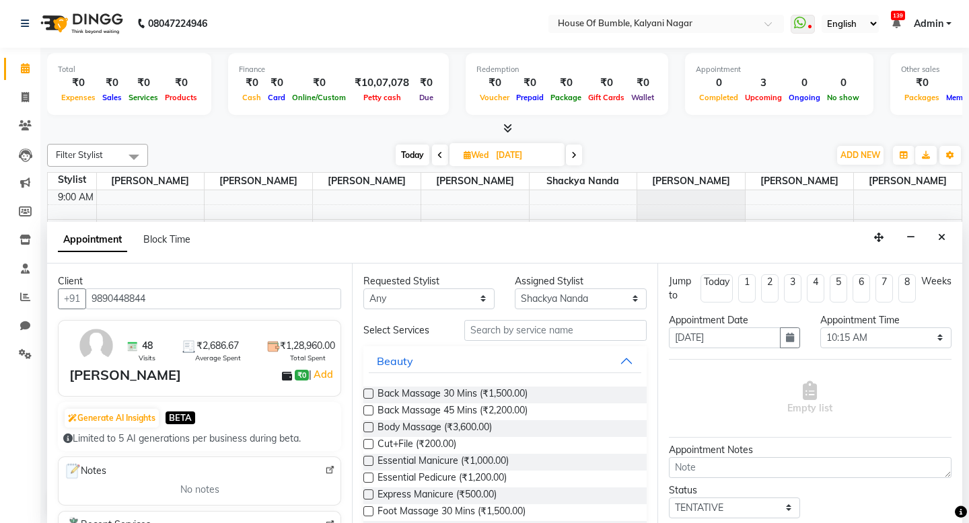
click at [527, 317] on div "Requested Stylist Any [PERSON_NAME] [PERSON_NAME] [PERSON_NAME] Neha [PERSON_NA…" at bounding box center [504, 394] width 305 height 261
click at [514, 326] on input "text" at bounding box center [555, 330] width 182 height 21
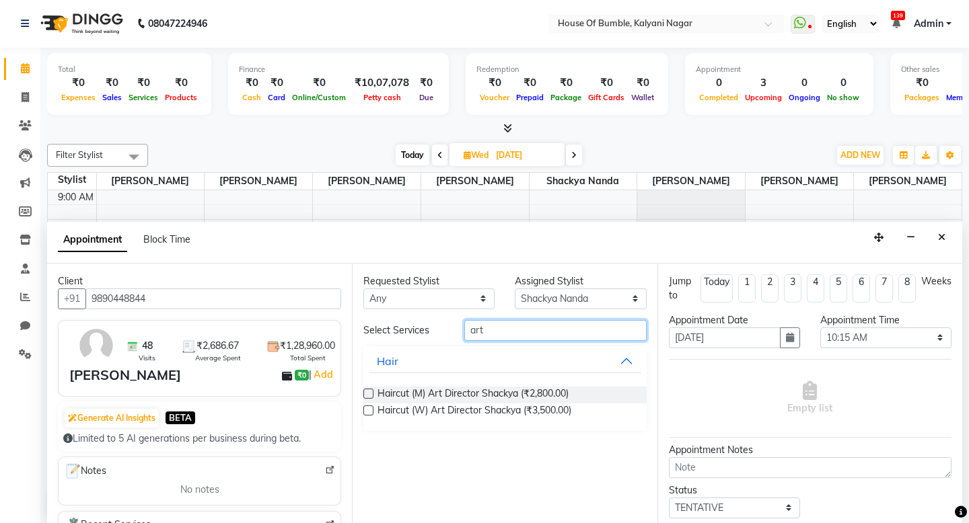
type input "art"
click at [373, 391] on label at bounding box center [368, 394] width 10 height 10
click at [372, 391] on input "checkbox" at bounding box center [367, 395] width 9 height 9
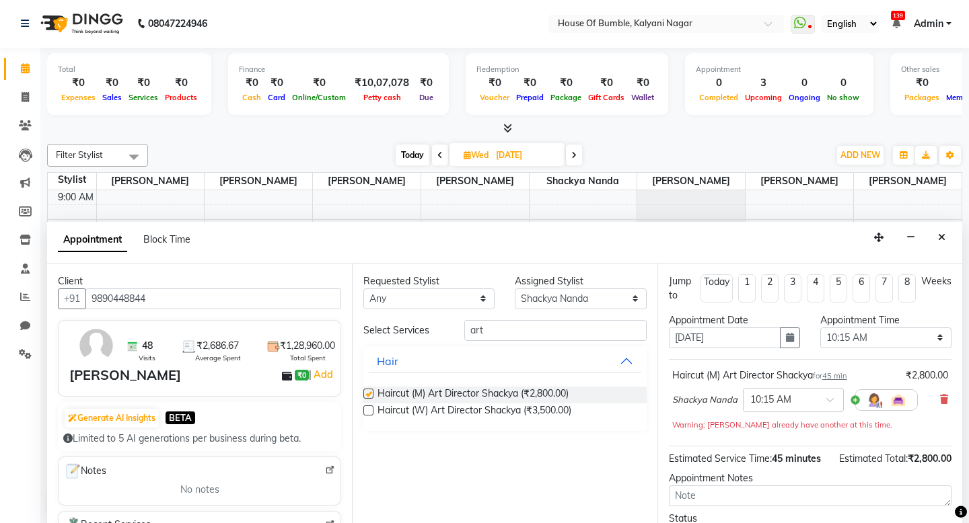
checkbox input "false"
click at [502, 337] on input "art" at bounding box center [555, 330] width 182 height 21
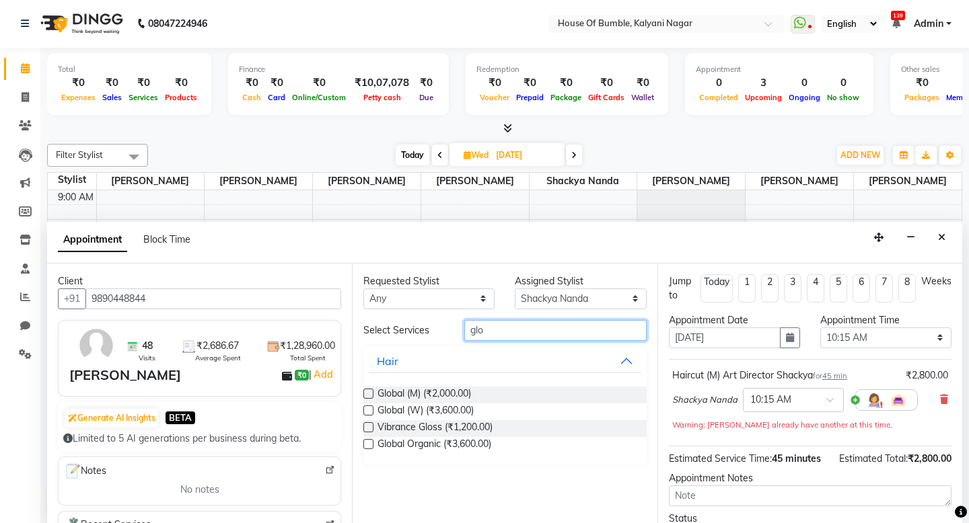
type input "glo"
click at [363, 442] on label at bounding box center [368, 444] width 10 height 10
click at [363, 442] on input "checkbox" at bounding box center [367, 445] width 9 height 9
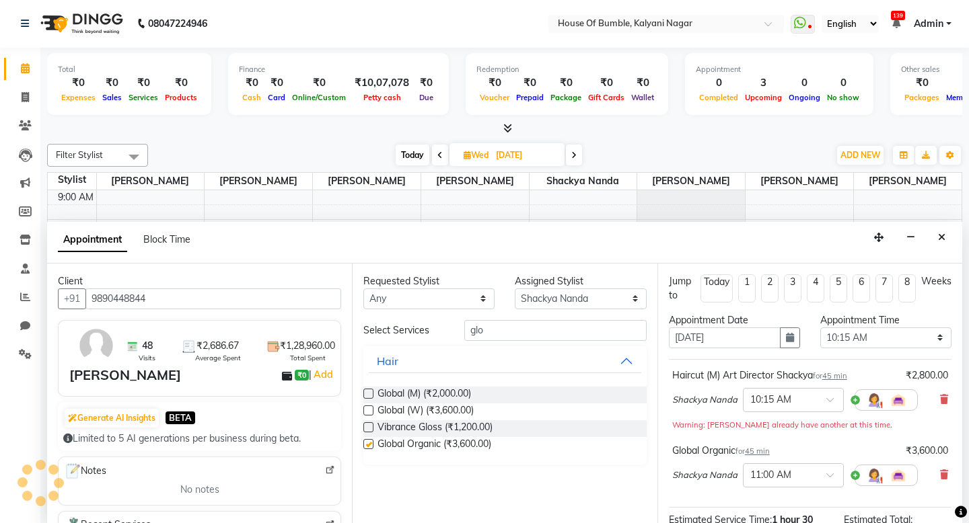
checkbox input "false"
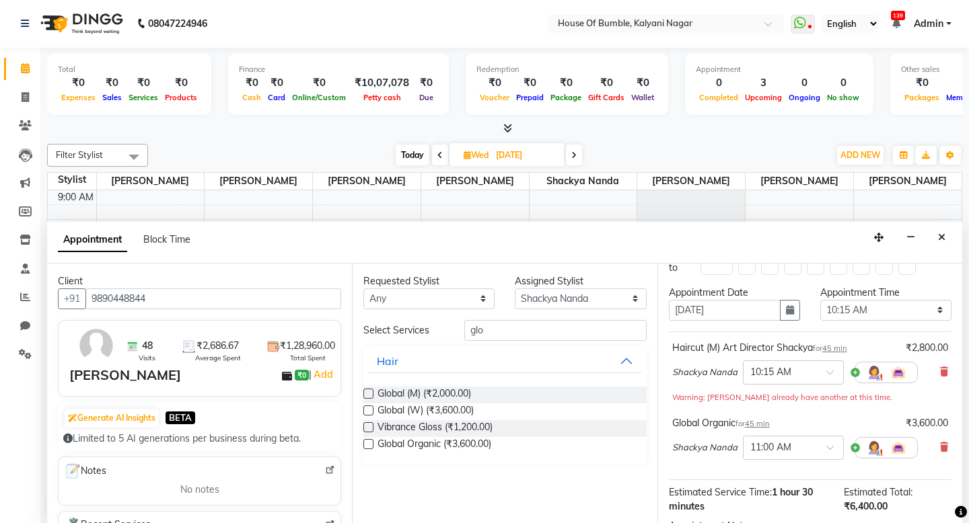
scroll to position [60, 0]
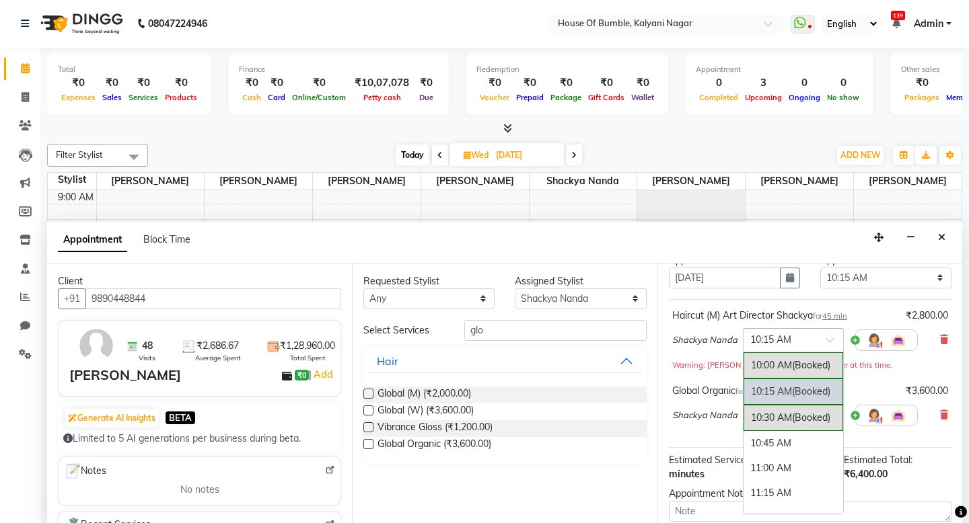
click at [797, 337] on input "text" at bounding box center [779, 339] width 59 height 14
click at [771, 369] on div "10:00 AM (Booked)" at bounding box center [793, 366] width 100 height 26
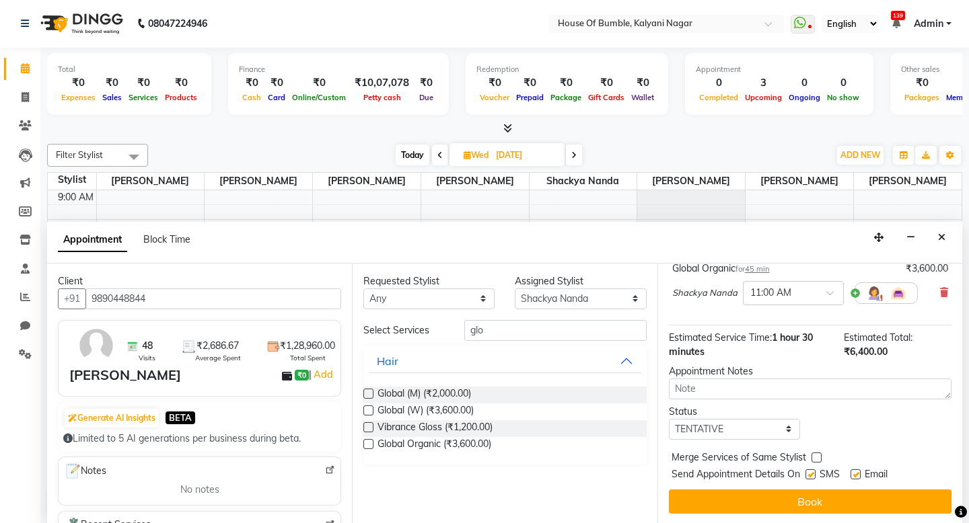
scroll to position [182, 0]
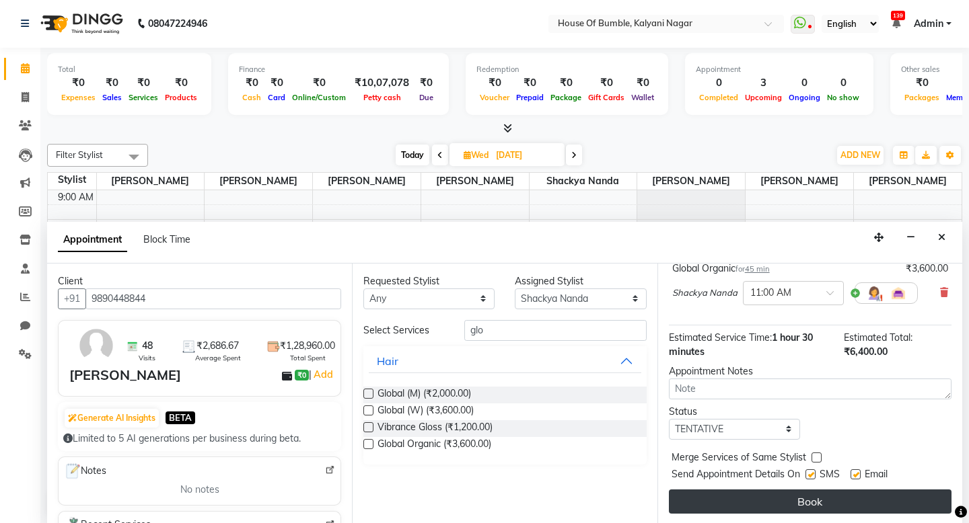
click at [770, 503] on button "Book" at bounding box center [810, 502] width 283 height 24
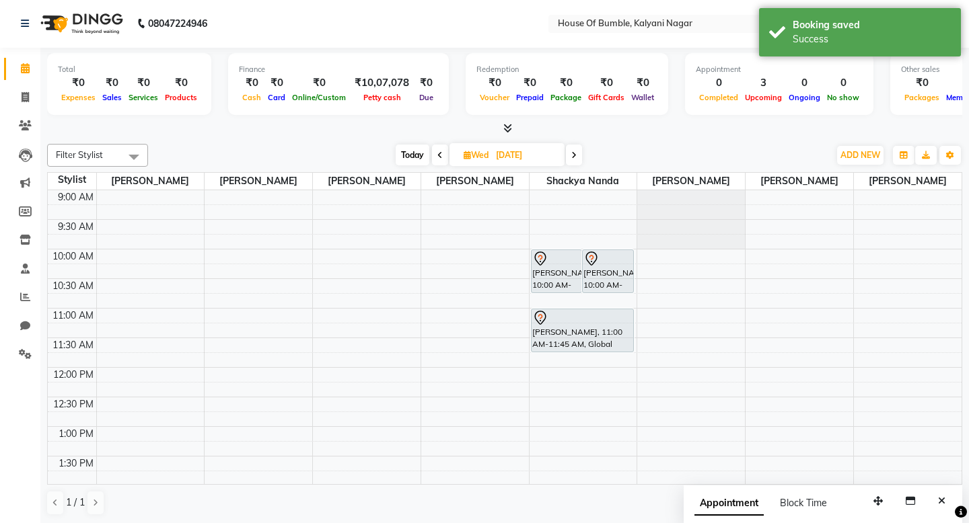
scroll to position [0, 0]
click at [405, 154] on span "Today" at bounding box center [413, 155] width 34 height 21
type input "02-09-2025"
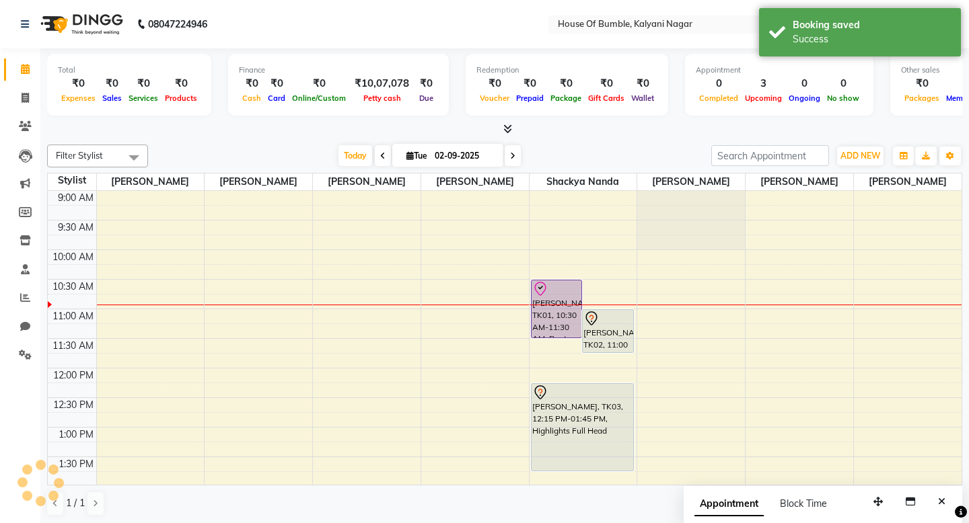
scroll to position [60, 0]
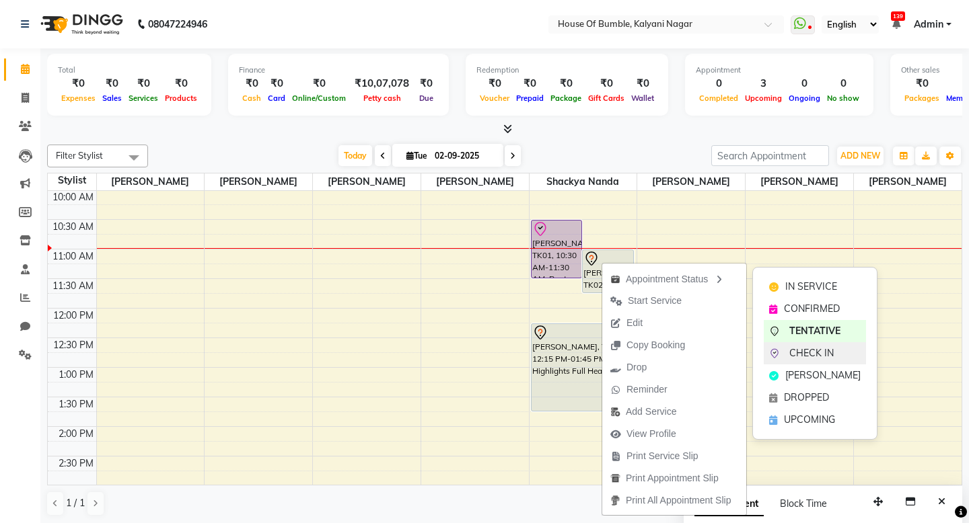
click at [806, 352] on span "CHECK IN" at bounding box center [811, 353] width 44 height 14
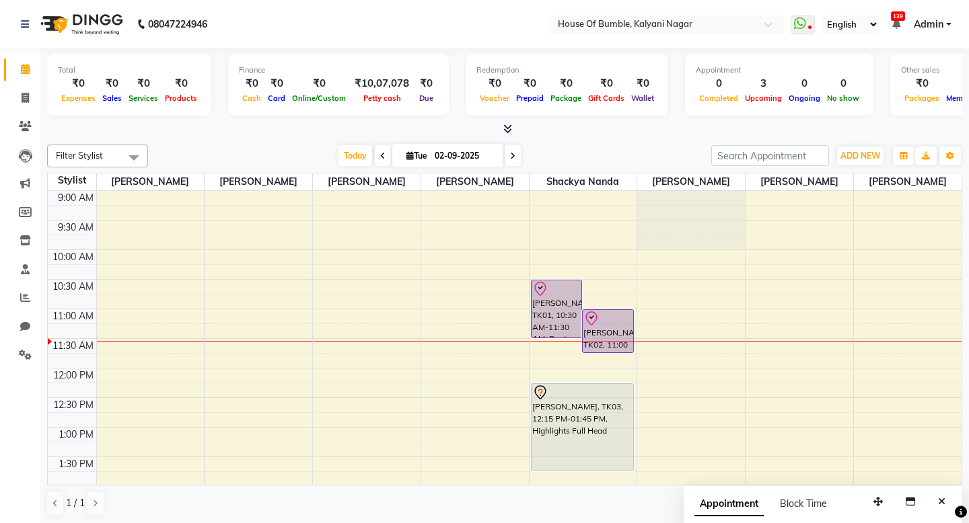
scroll to position [0, 0]
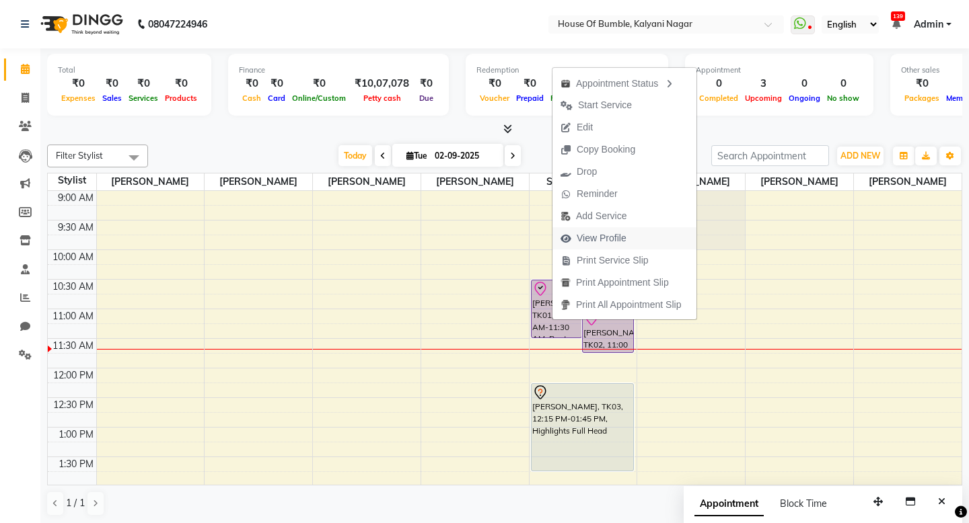
click at [604, 235] on span "View Profile" at bounding box center [602, 238] width 50 height 14
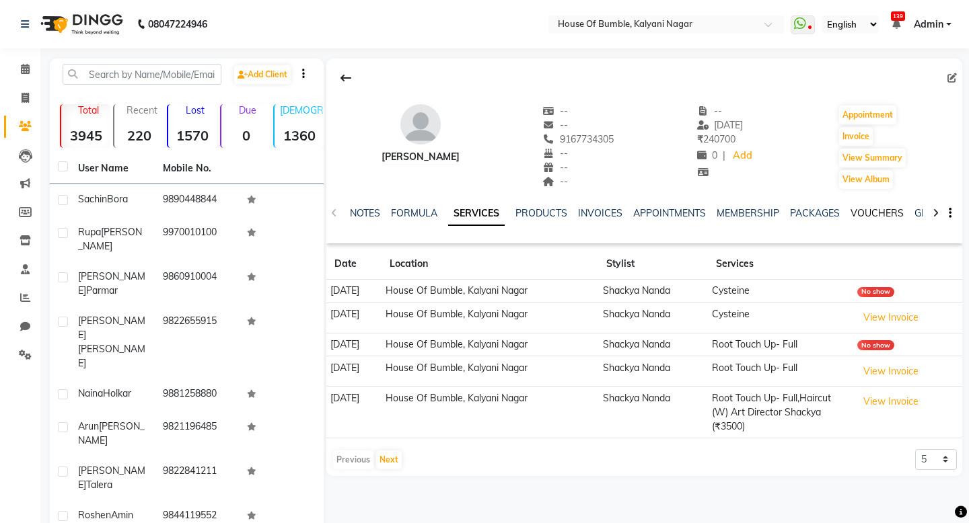
click at [888, 214] on link "VOUCHERS" at bounding box center [876, 213] width 53 height 12
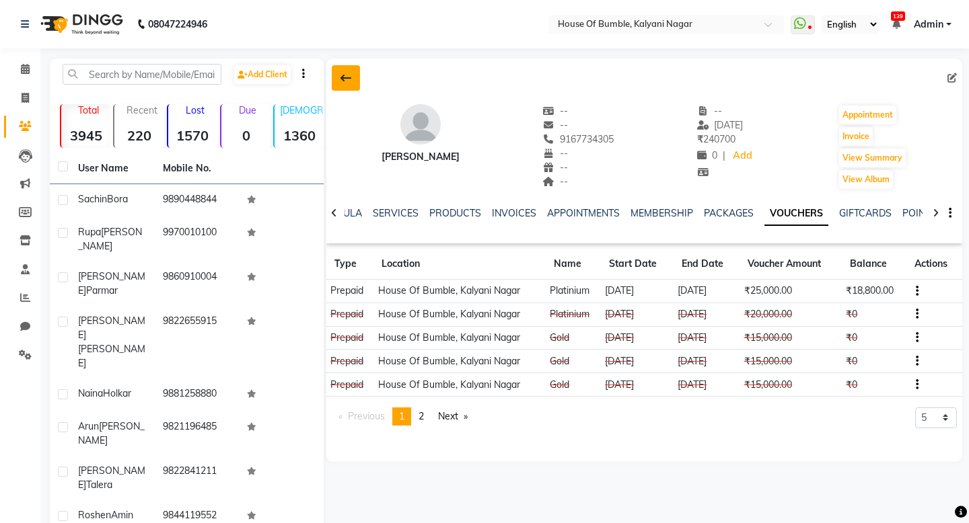
click at [340, 79] on icon at bounding box center [345, 78] width 11 height 11
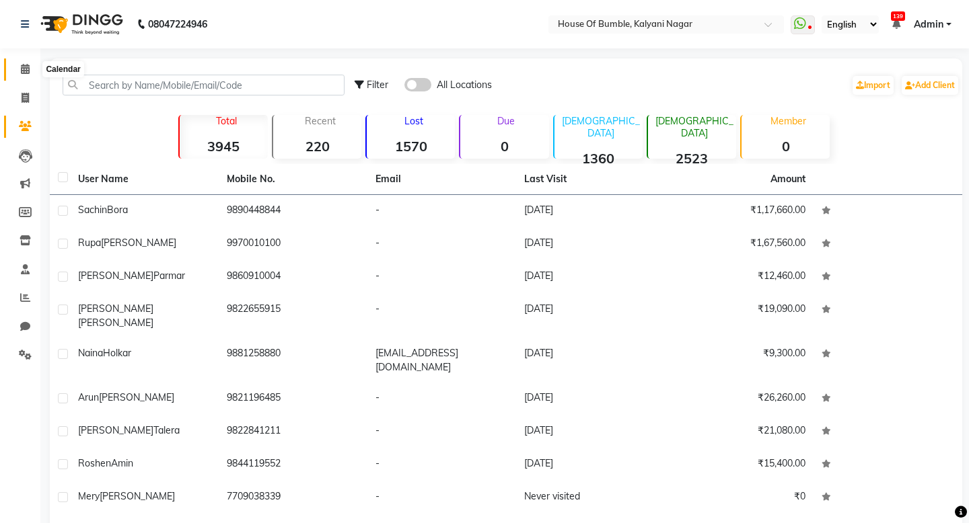
click at [26, 69] on icon at bounding box center [25, 69] width 9 height 10
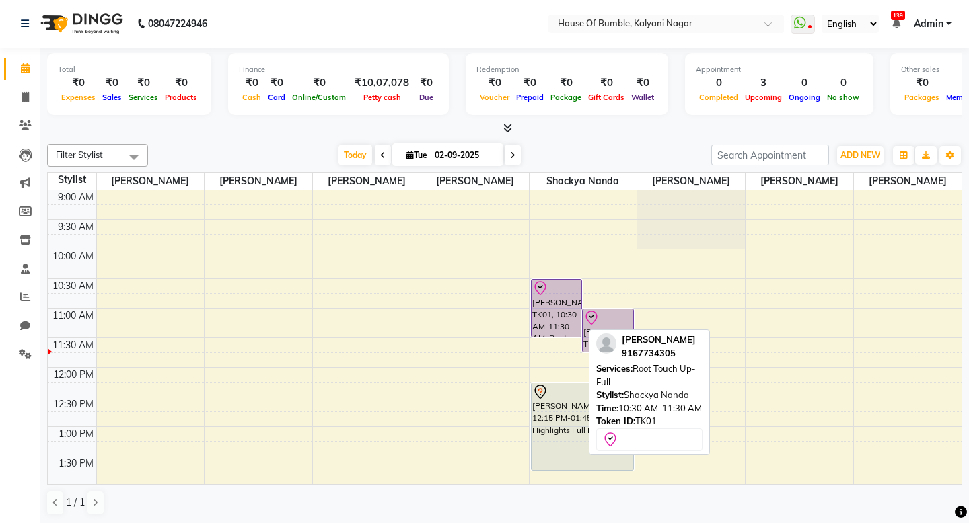
click at [543, 312] on div "[PERSON_NAME], TK01, 10:30 AM-11:30 AM, Root Touch Up- Full" at bounding box center [557, 308] width 50 height 57
select select "8"
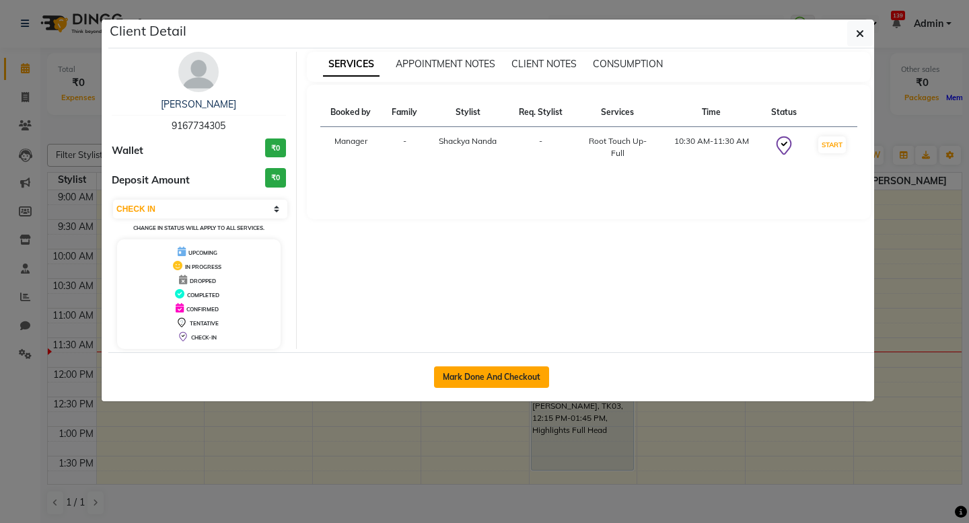
click at [492, 377] on button "Mark Done And Checkout" at bounding box center [491, 378] width 115 height 22
select select "579"
select select "service"
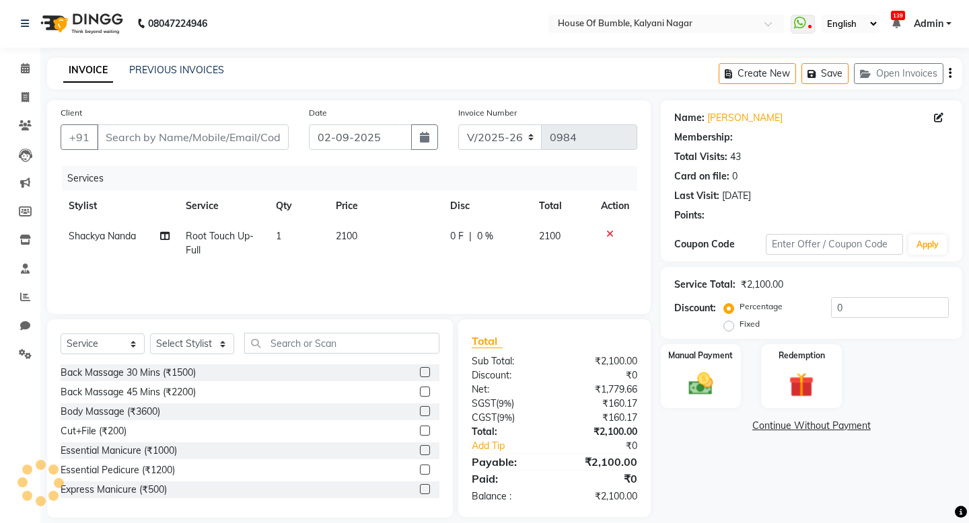
type input "9167734305"
select select "76627"
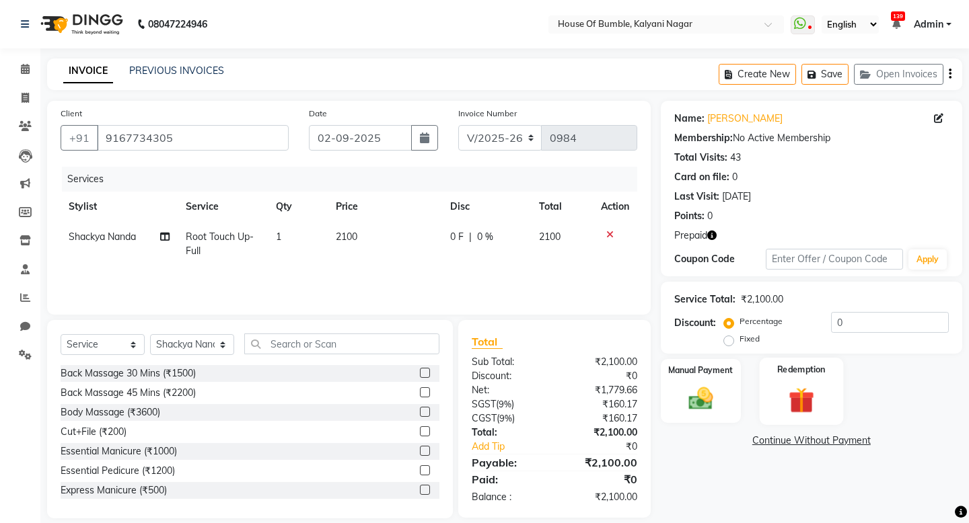
click at [800, 397] on img at bounding box center [801, 400] width 42 height 32
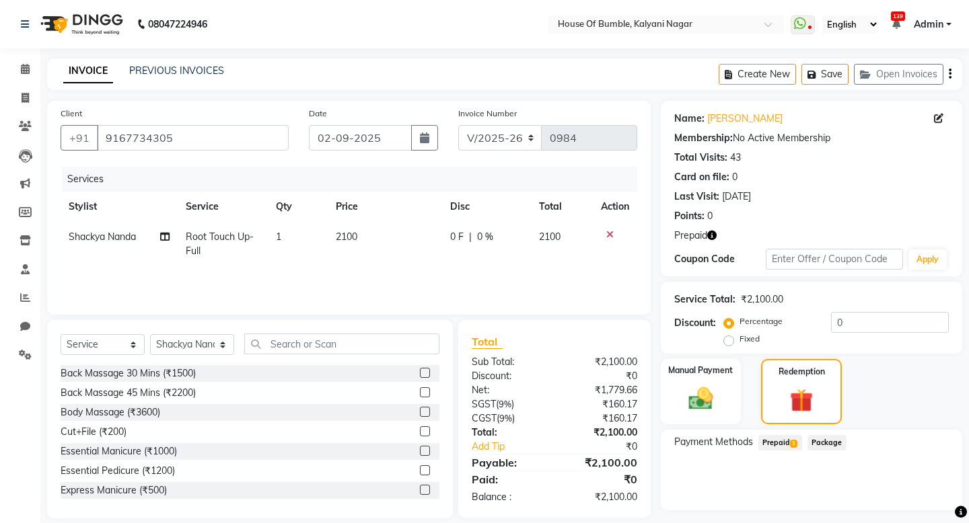
click at [789, 440] on span "Prepaid 1" at bounding box center [780, 442] width 44 height 15
click at [933, 488] on button "Add" at bounding box center [916, 497] width 49 height 23
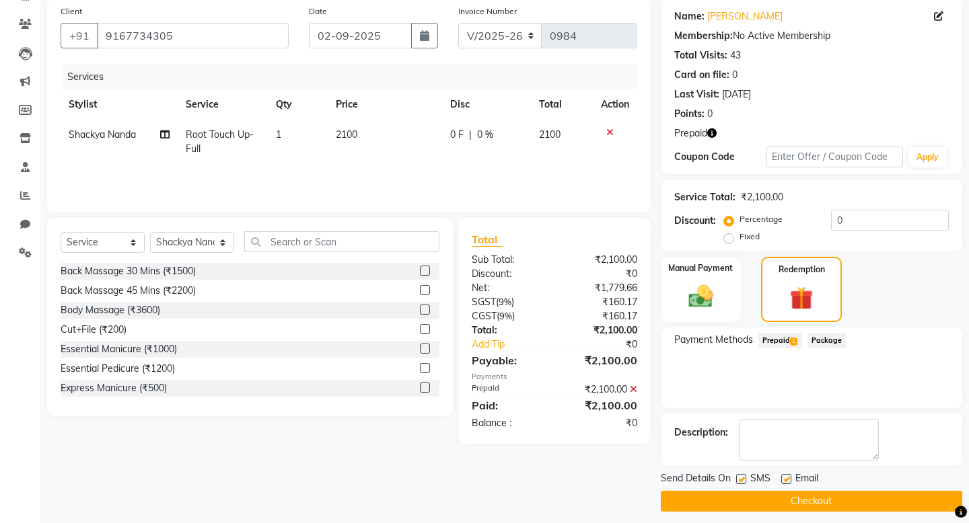
click at [805, 503] on button "Checkout" at bounding box center [811, 501] width 301 height 21
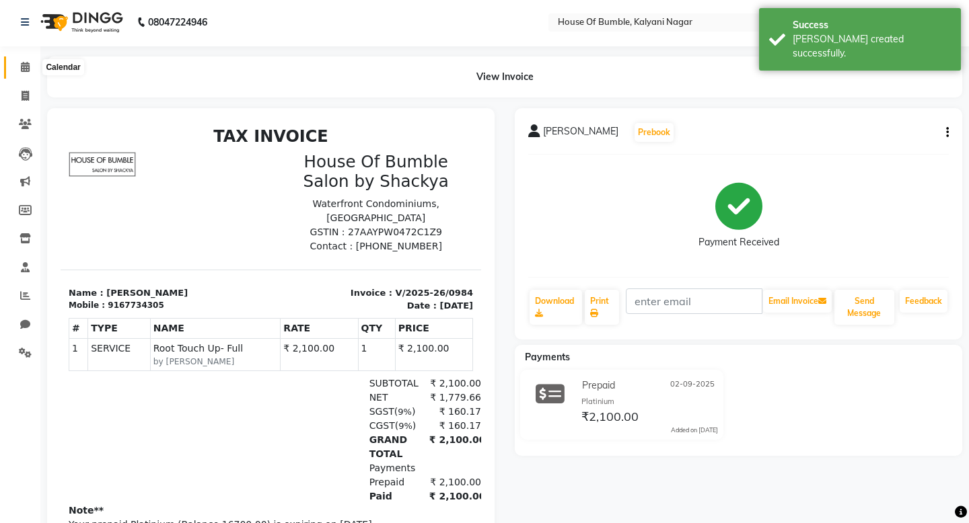
click at [21, 71] on icon at bounding box center [25, 67] width 9 height 10
